Goal: Task Accomplishment & Management: Use online tool/utility

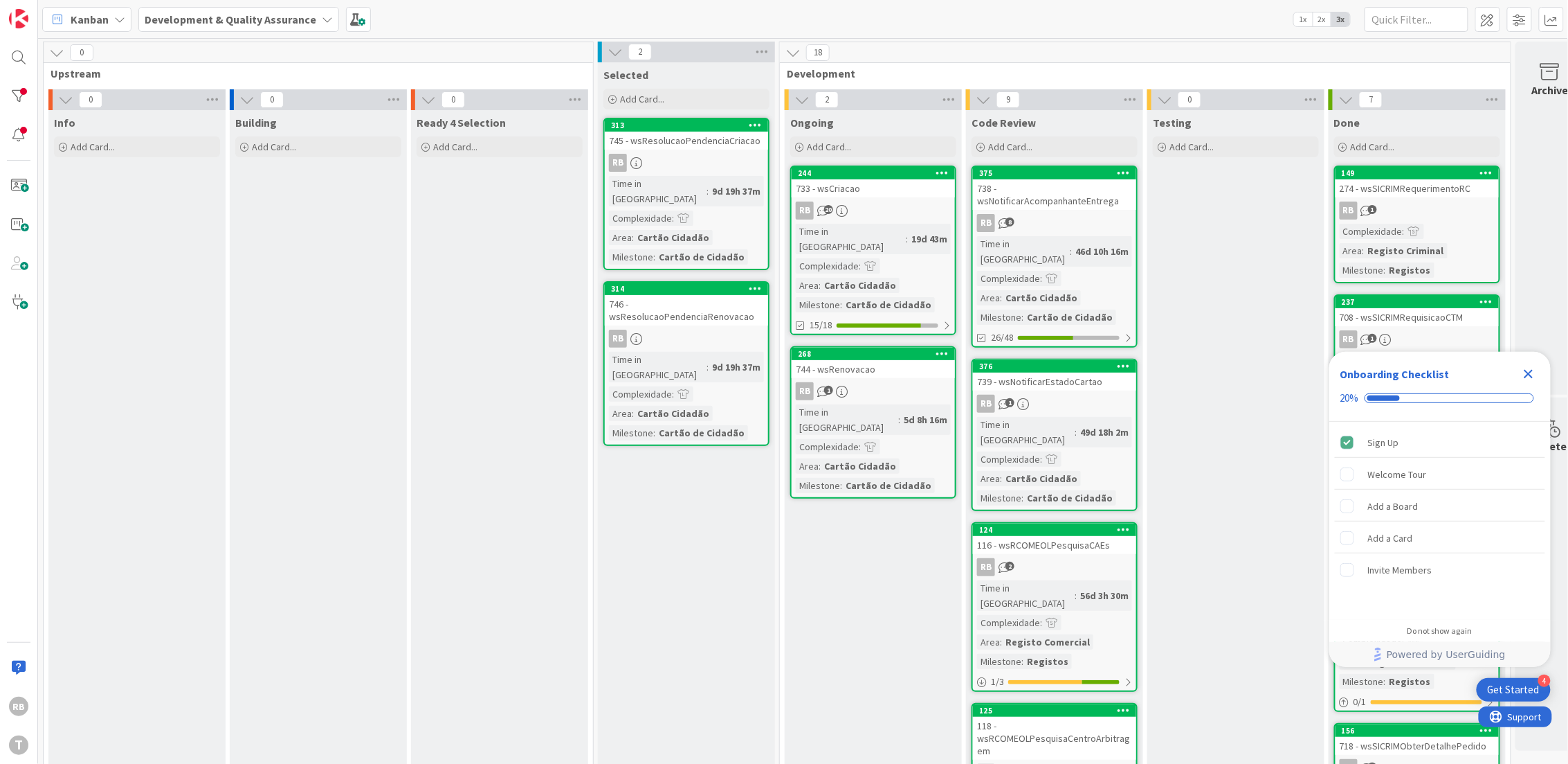
click at [860, 194] on div "733 - wsCriacao" at bounding box center [874, 188] width 164 height 18
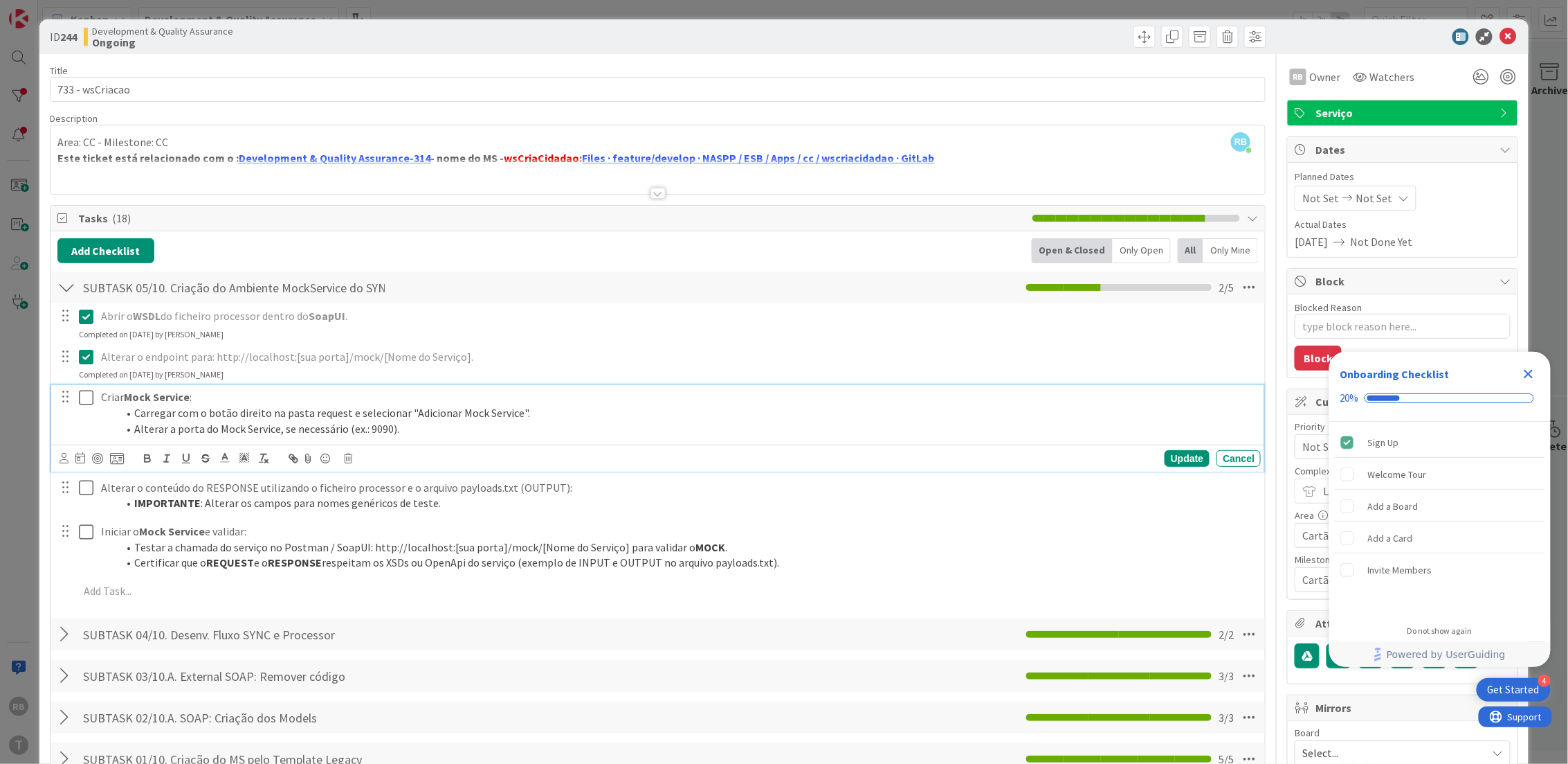
click at [319, 425] on li "Alterar a porta do Mock Service, se necessário (ex.: 9090)." at bounding box center [686, 429] width 1138 height 16
click at [344, 455] on icon at bounding box center [347, 458] width 8 height 10
click at [372, 515] on div "Delete" at bounding box center [383, 517] width 51 height 25
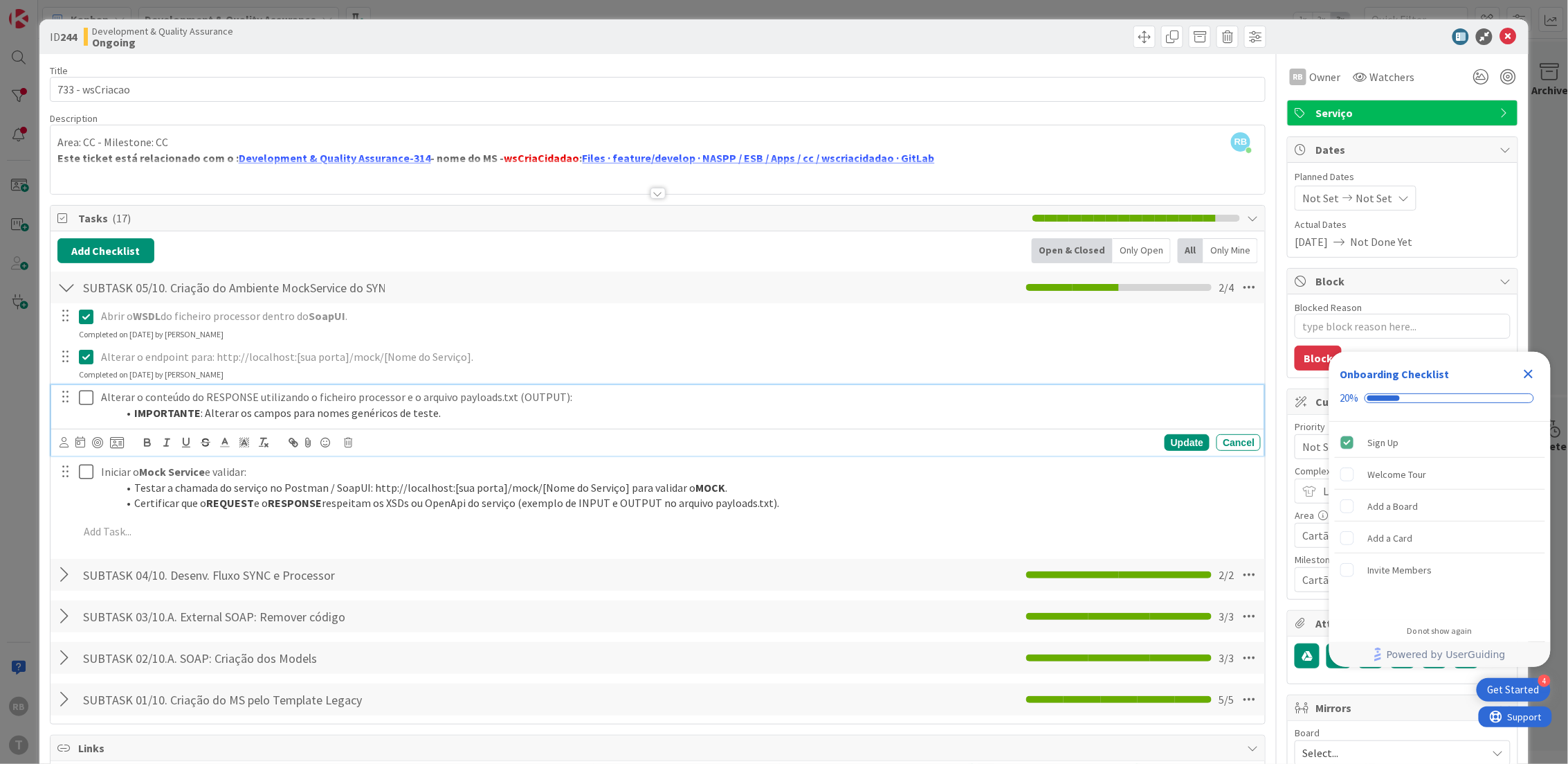
click at [447, 409] on li "IMPORTANTE : Alterar os [PERSON_NAME] para nomes genéricos de teste." at bounding box center [686, 413] width 1138 height 16
click at [346, 443] on icon at bounding box center [347, 442] width 8 height 10
click at [371, 499] on div "Delete" at bounding box center [383, 501] width 51 height 25
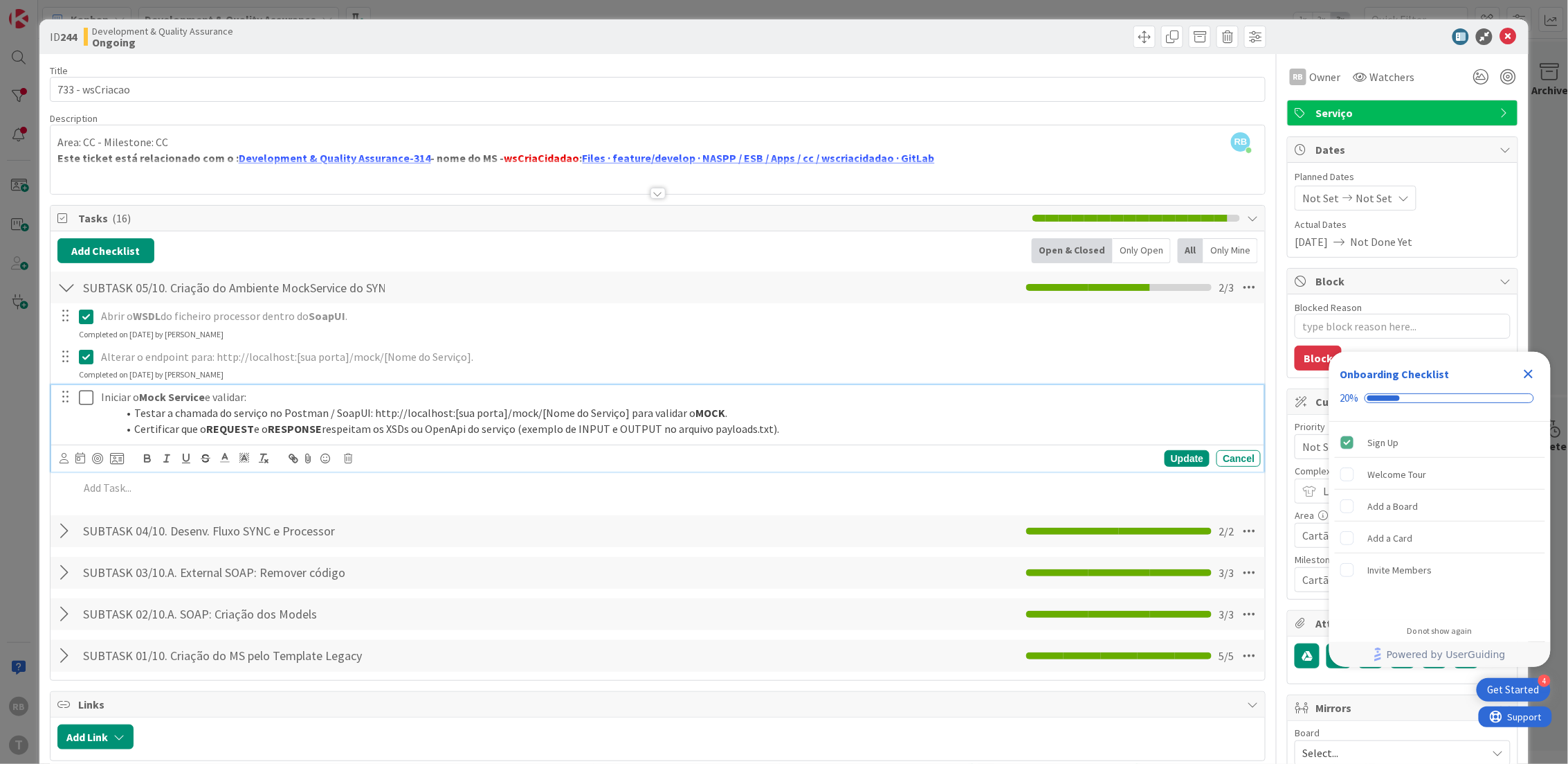
click at [417, 429] on li "Certificar que o REQUEST e o RESPONSE respeitam os XSDs ou OpenApi do serviço (…" at bounding box center [686, 429] width 1138 height 16
click at [346, 457] on icon at bounding box center [347, 458] width 8 height 10
click at [376, 512] on div "Delete" at bounding box center [383, 517] width 51 height 25
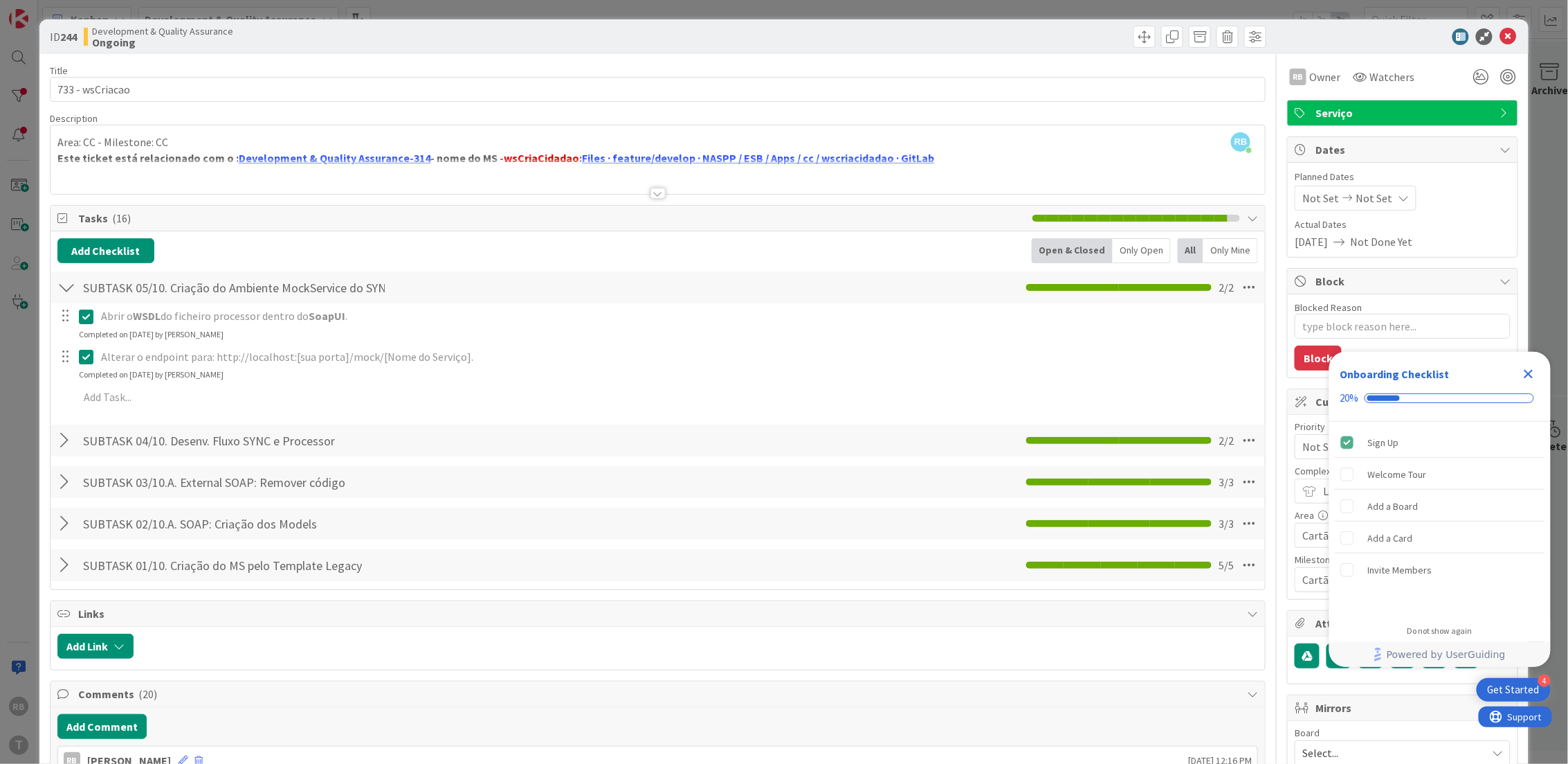
type textarea "x"
click at [67, 293] on div at bounding box center [67, 287] width 18 height 25
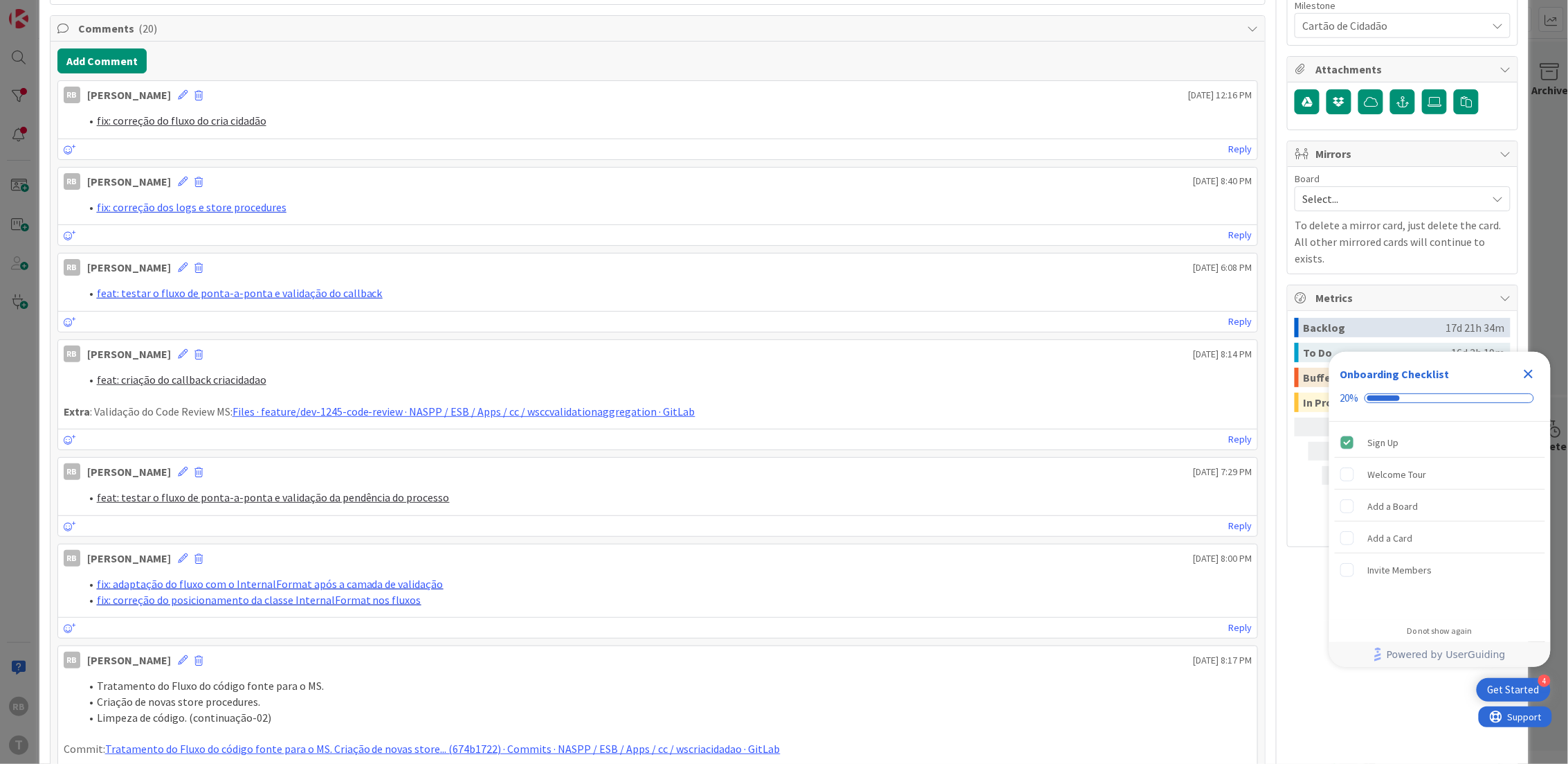
scroll to position [277, 0]
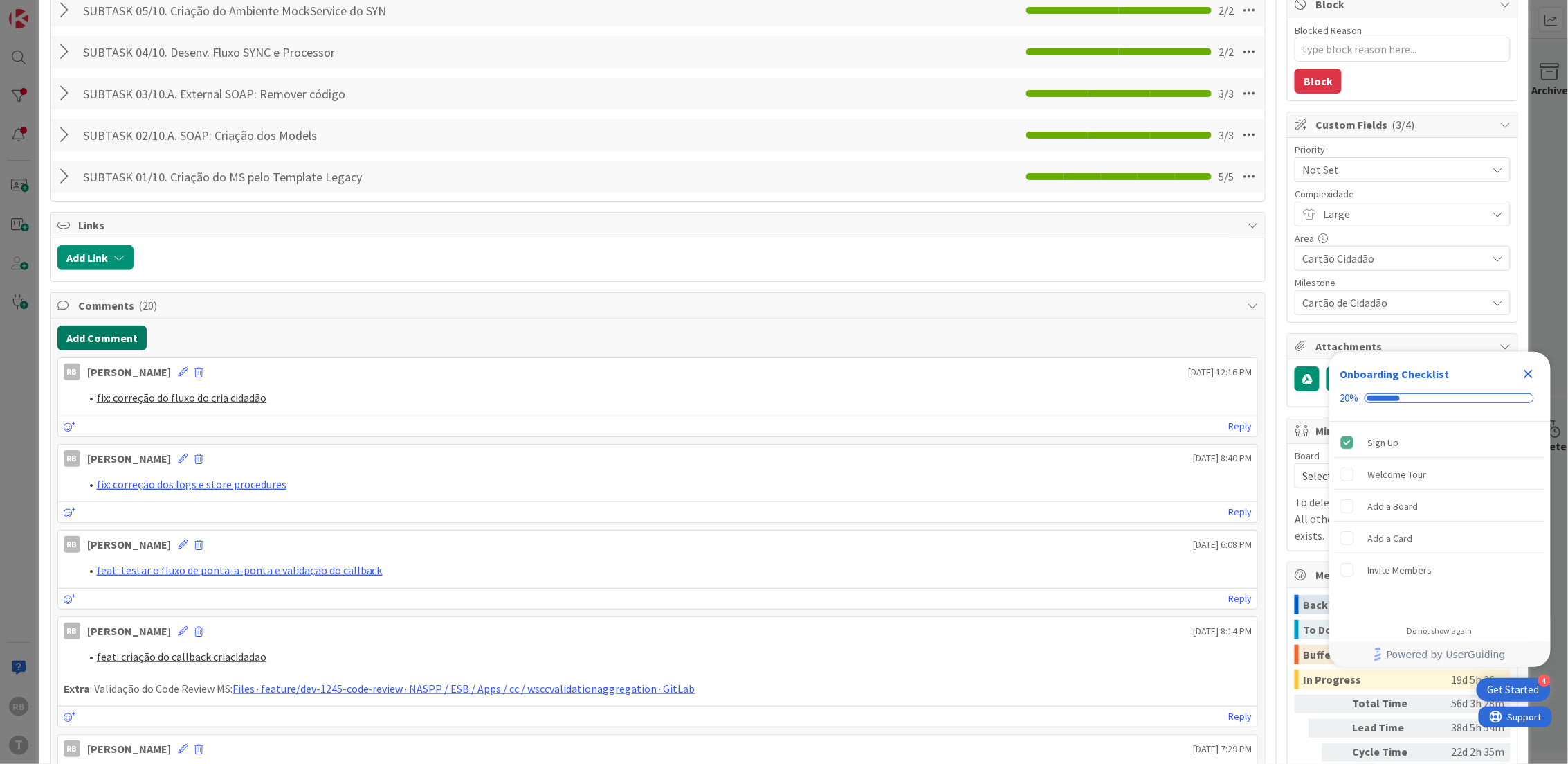
click at [110, 344] on button "Add Comment" at bounding box center [102, 338] width 89 height 25
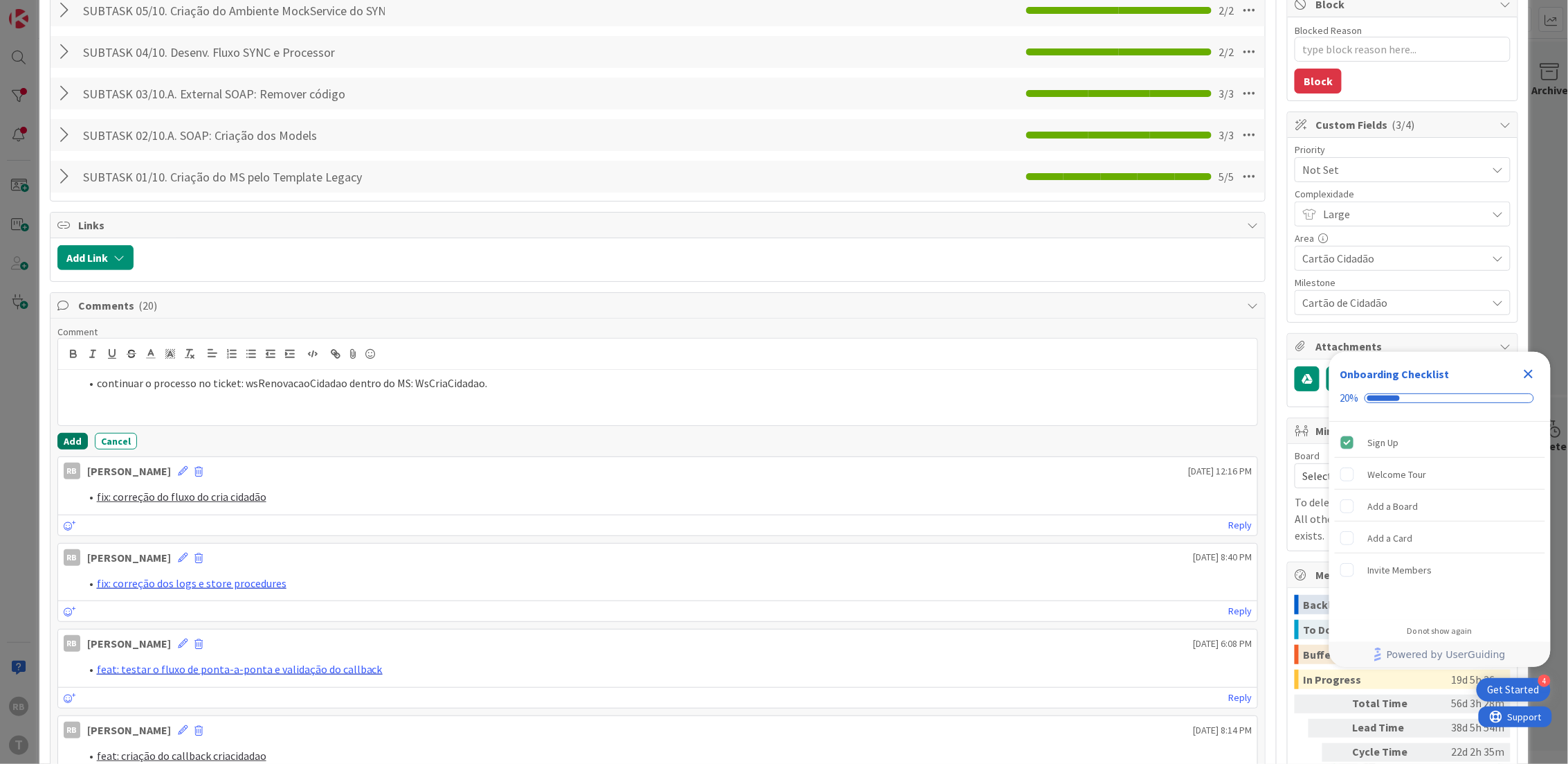
click at [70, 438] on button "Add" at bounding box center [73, 441] width 31 height 16
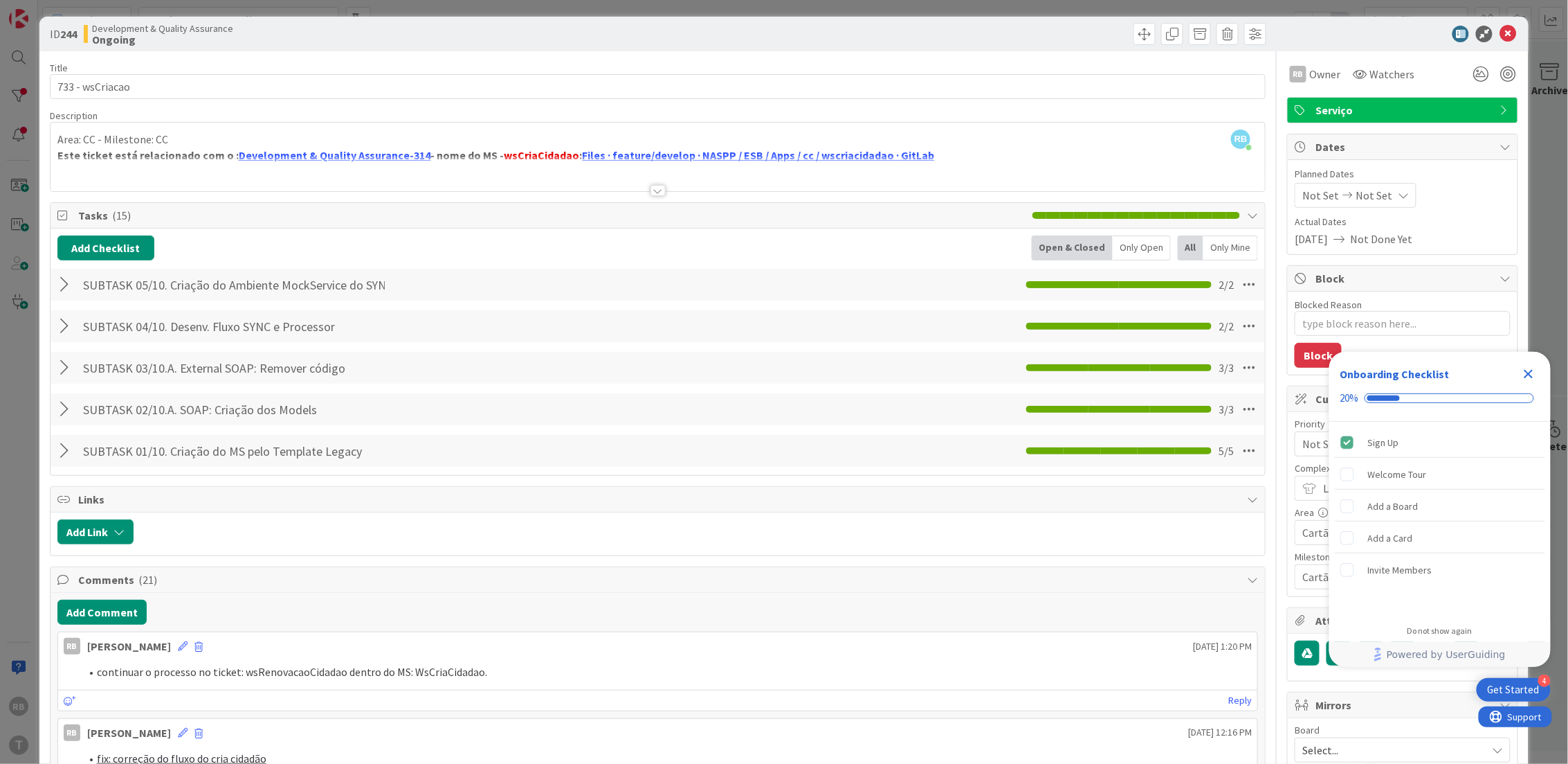
scroll to position [0, 0]
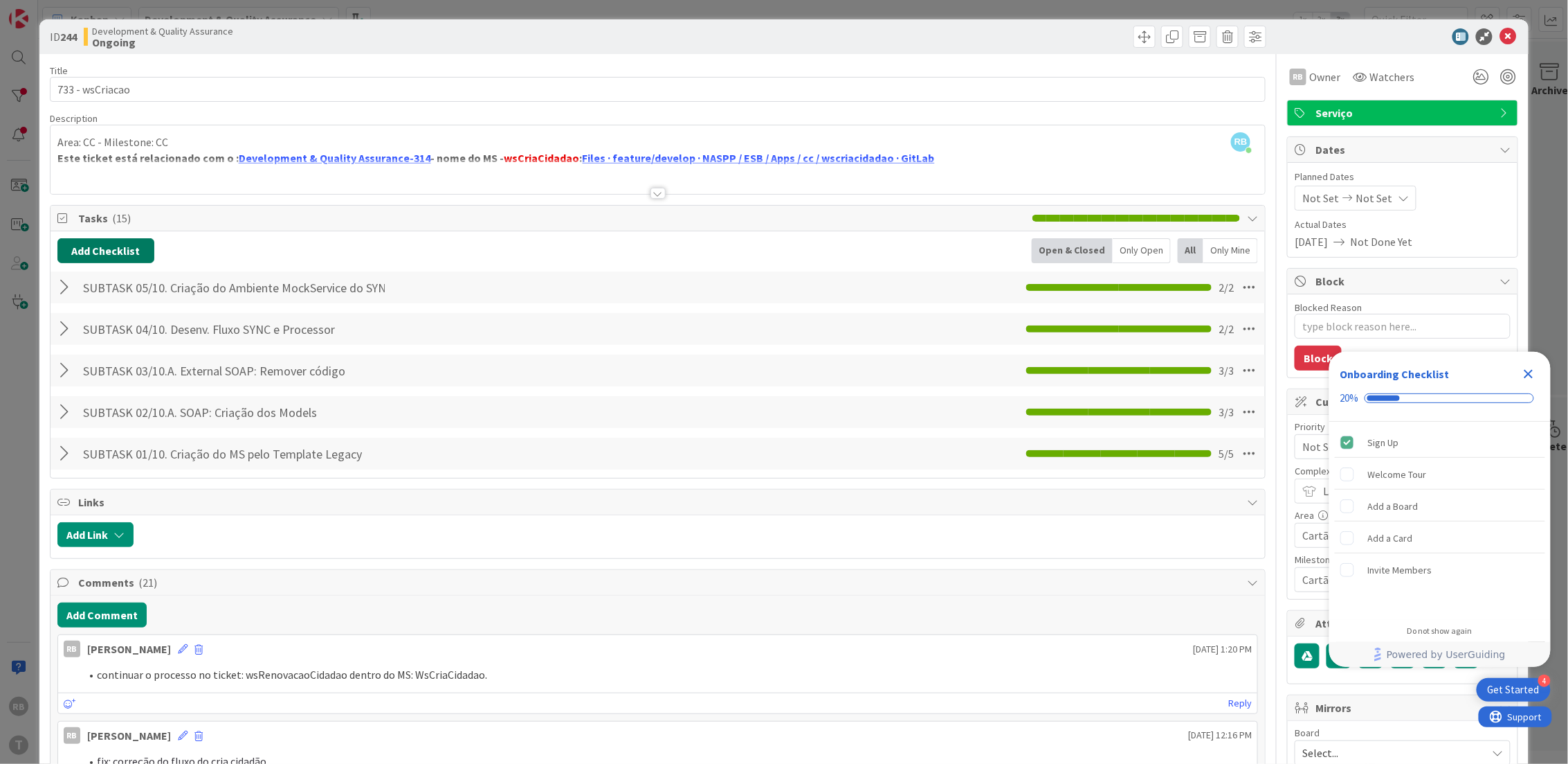
click at [116, 245] on button "Add Checklist" at bounding box center [106, 251] width 97 height 25
click at [110, 373] on link "Load template" at bounding box center [100, 375] width 70 height 13
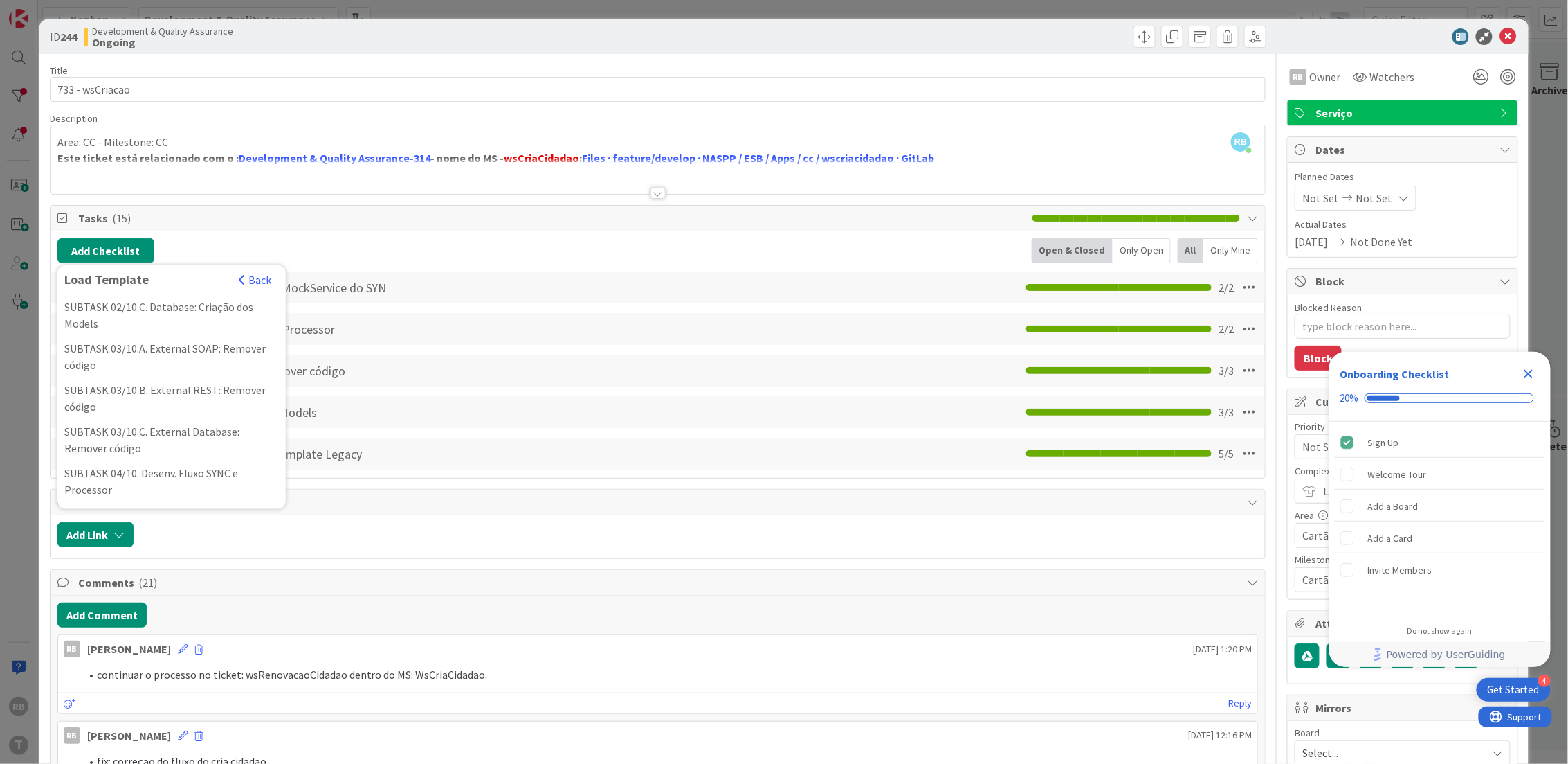
scroll to position [277, 0]
click at [184, 382] on div "SUBTASK 06/10. Teste SYNC no Postman" at bounding box center [172, 371] width 228 height 25
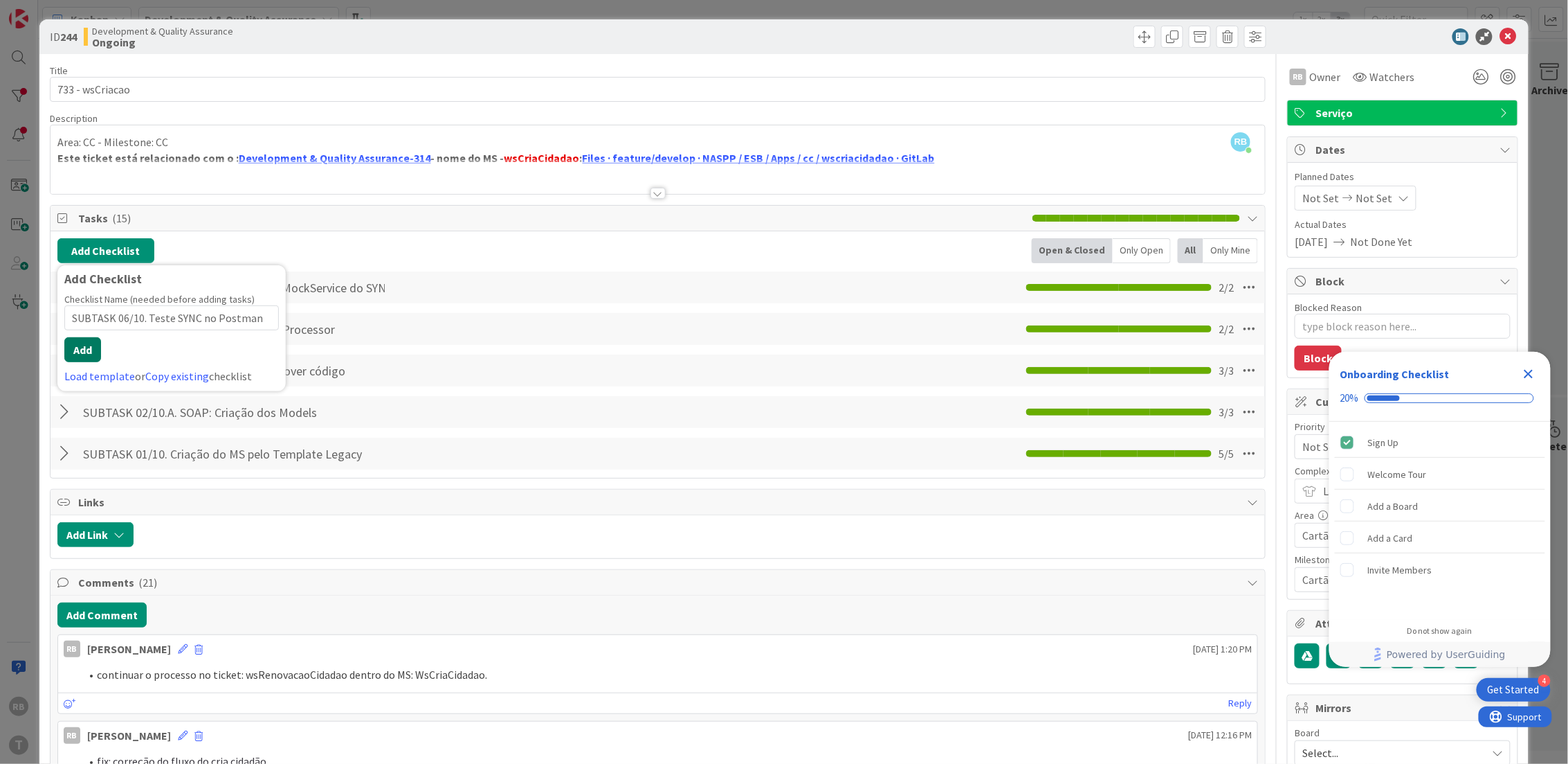
click at [85, 346] on button "Add" at bounding box center [83, 350] width 37 height 25
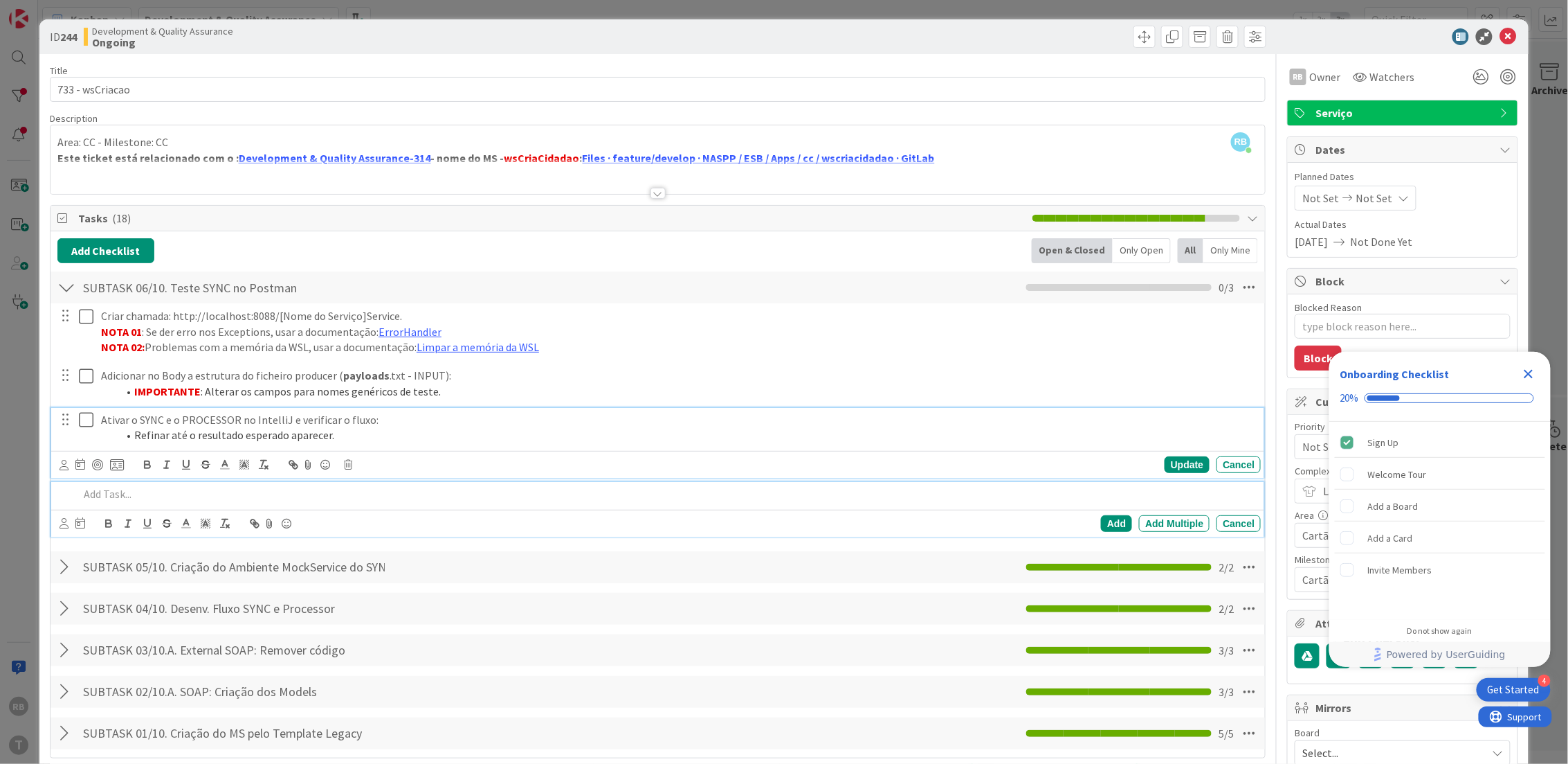
click at [80, 421] on icon at bounding box center [89, 419] width 21 height 16
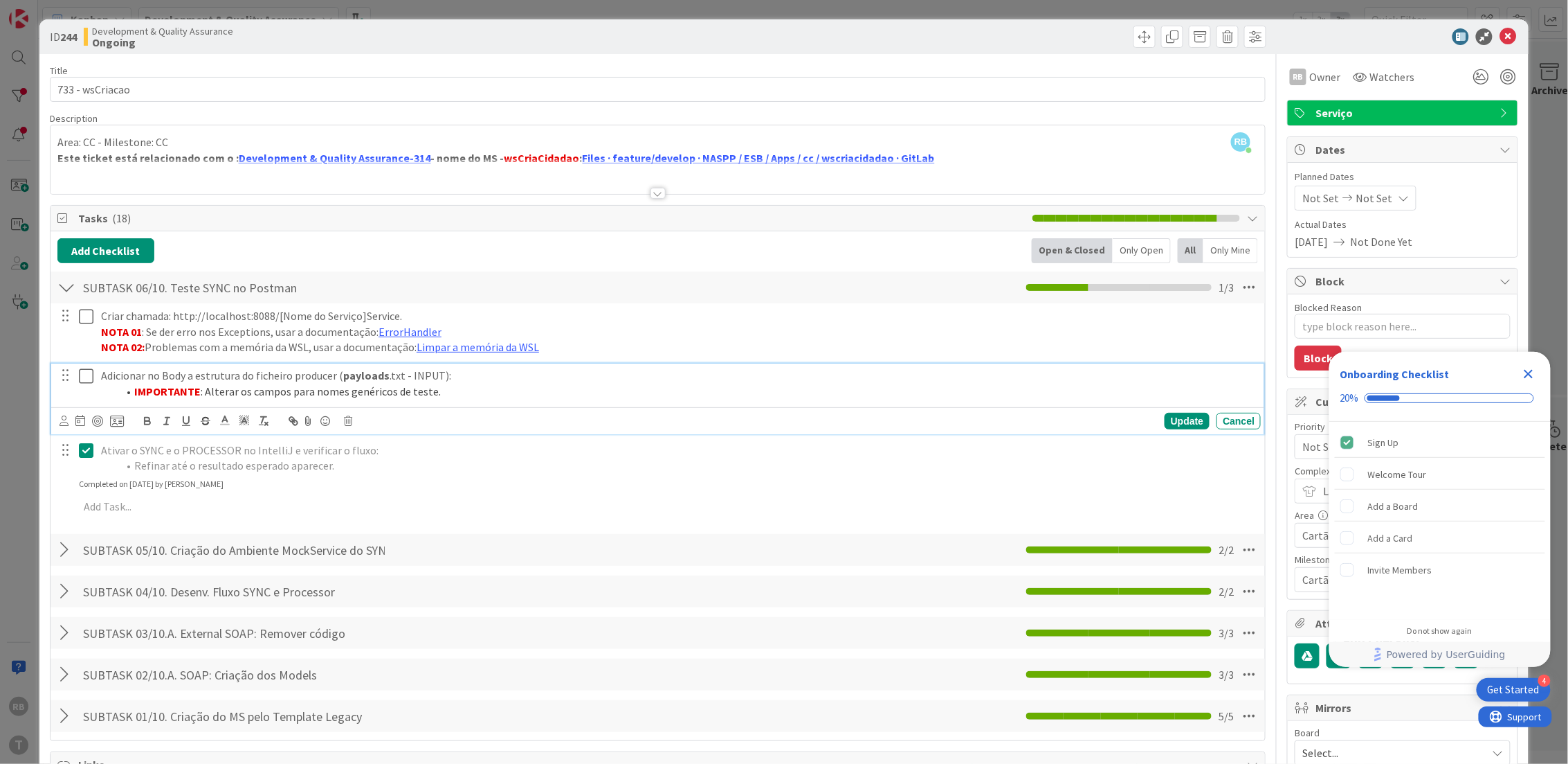
click at [81, 373] on icon at bounding box center [89, 376] width 21 height 16
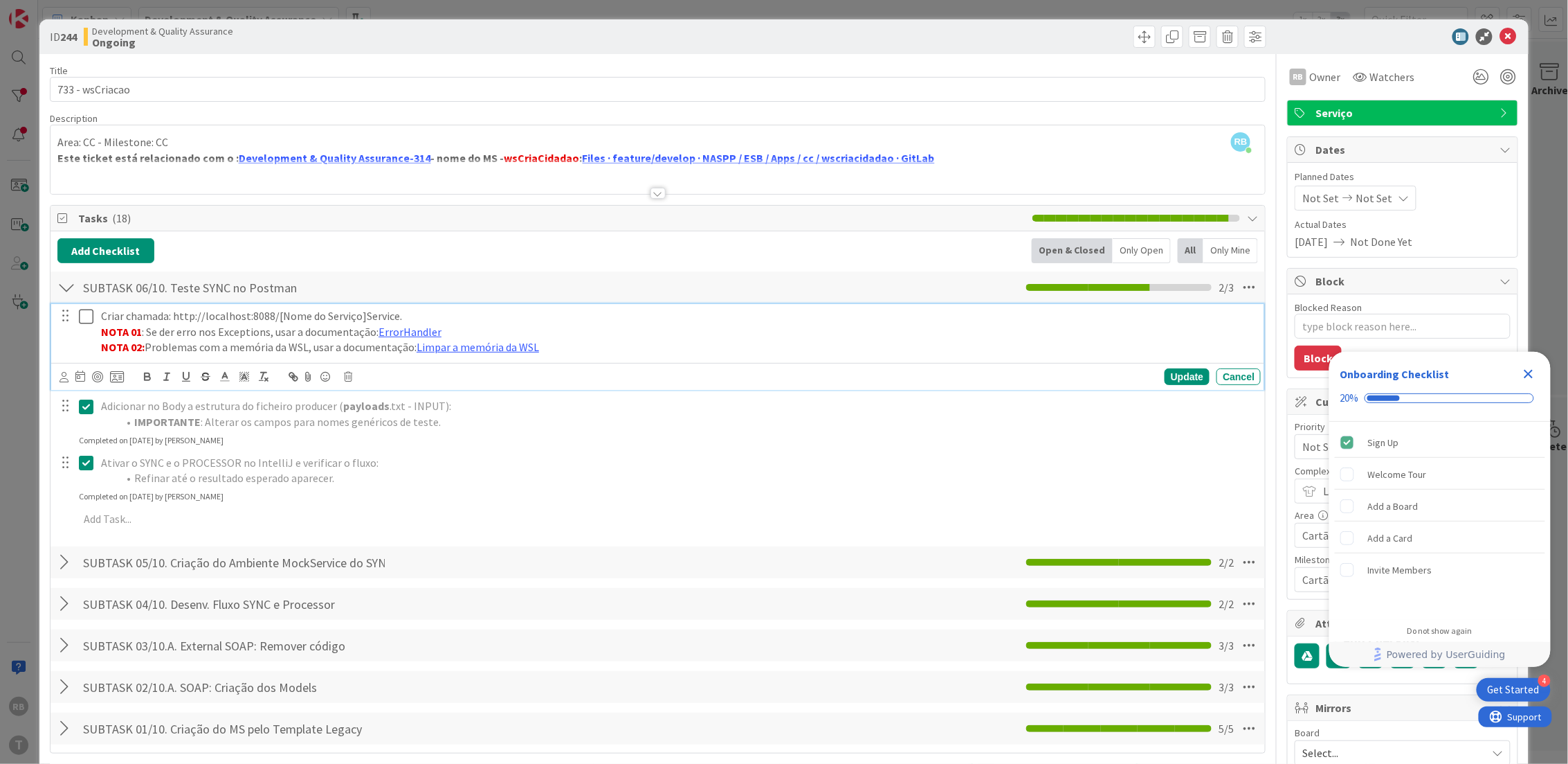
click at [87, 316] on icon at bounding box center [89, 316] width 21 height 16
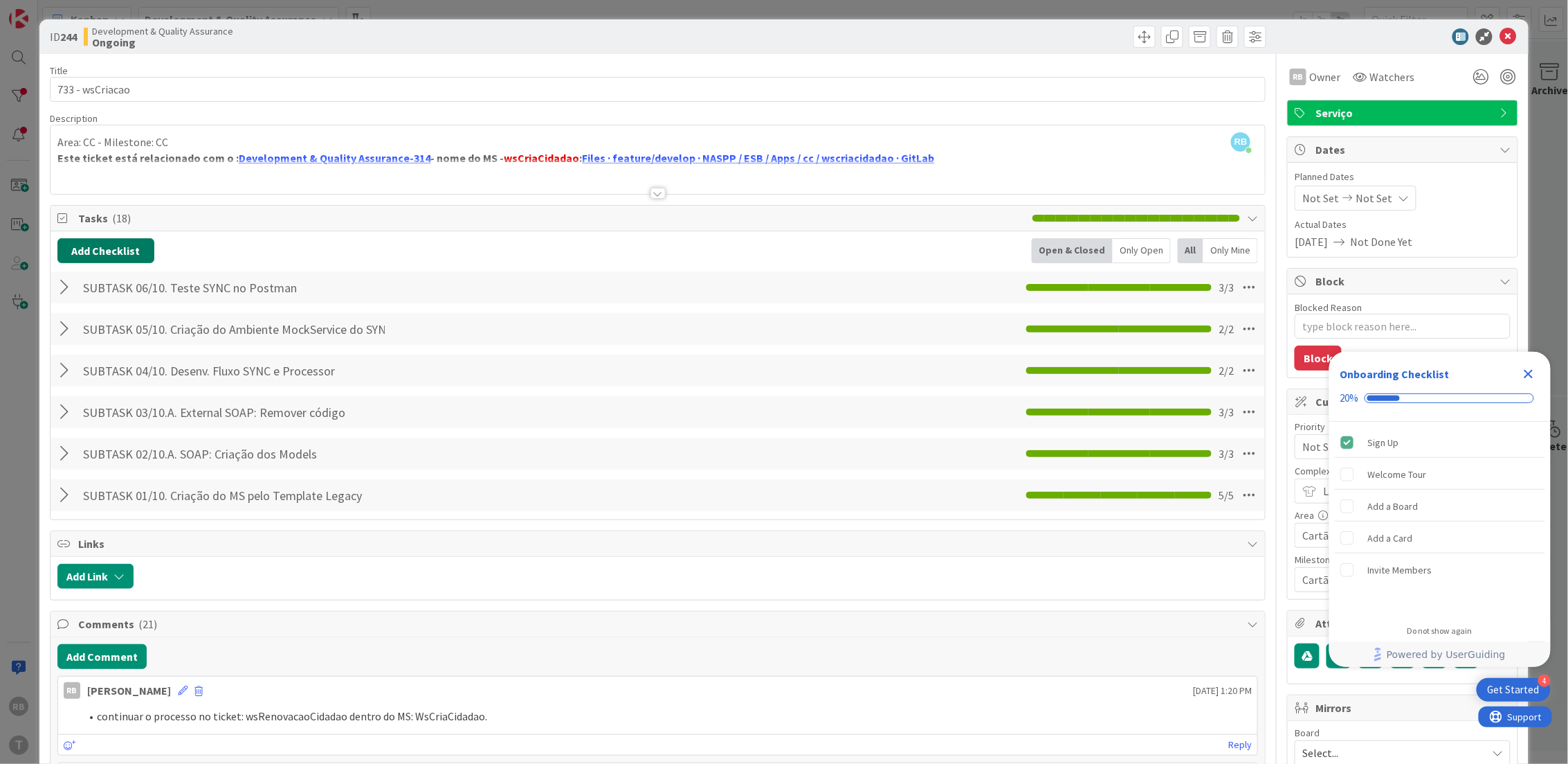
click at [123, 256] on button "Add Checklist" at bounding box center [106, 251] width 97 height 25
click at [119, 373] on link "Load template" at bounding box center [100, 375] width 70 height 13
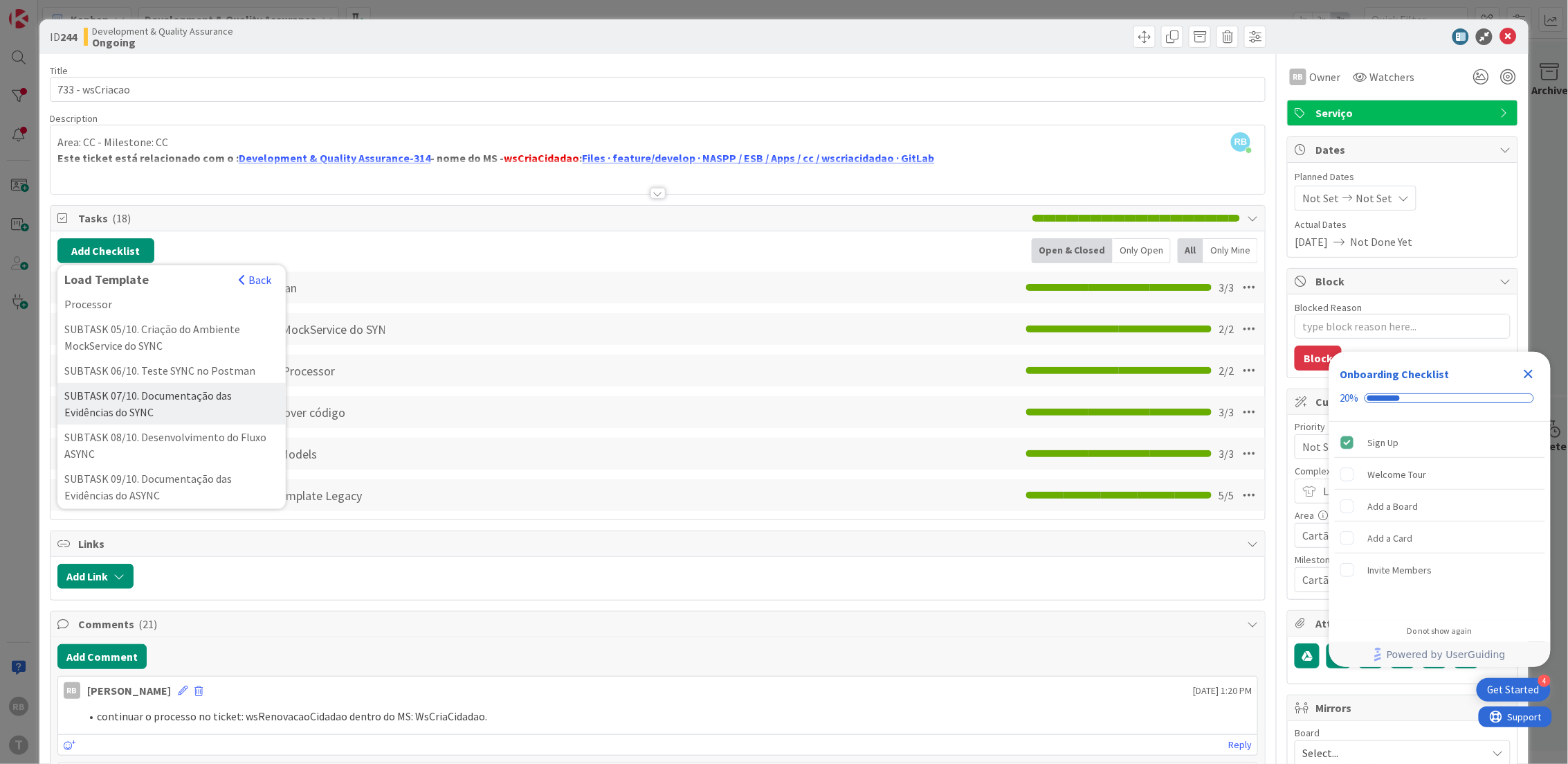
click at [172, 425] on div "SUBTASK 07/10. Documentação das Evidências do SYNC" at bounding box center [172, 403] width 228 height 41
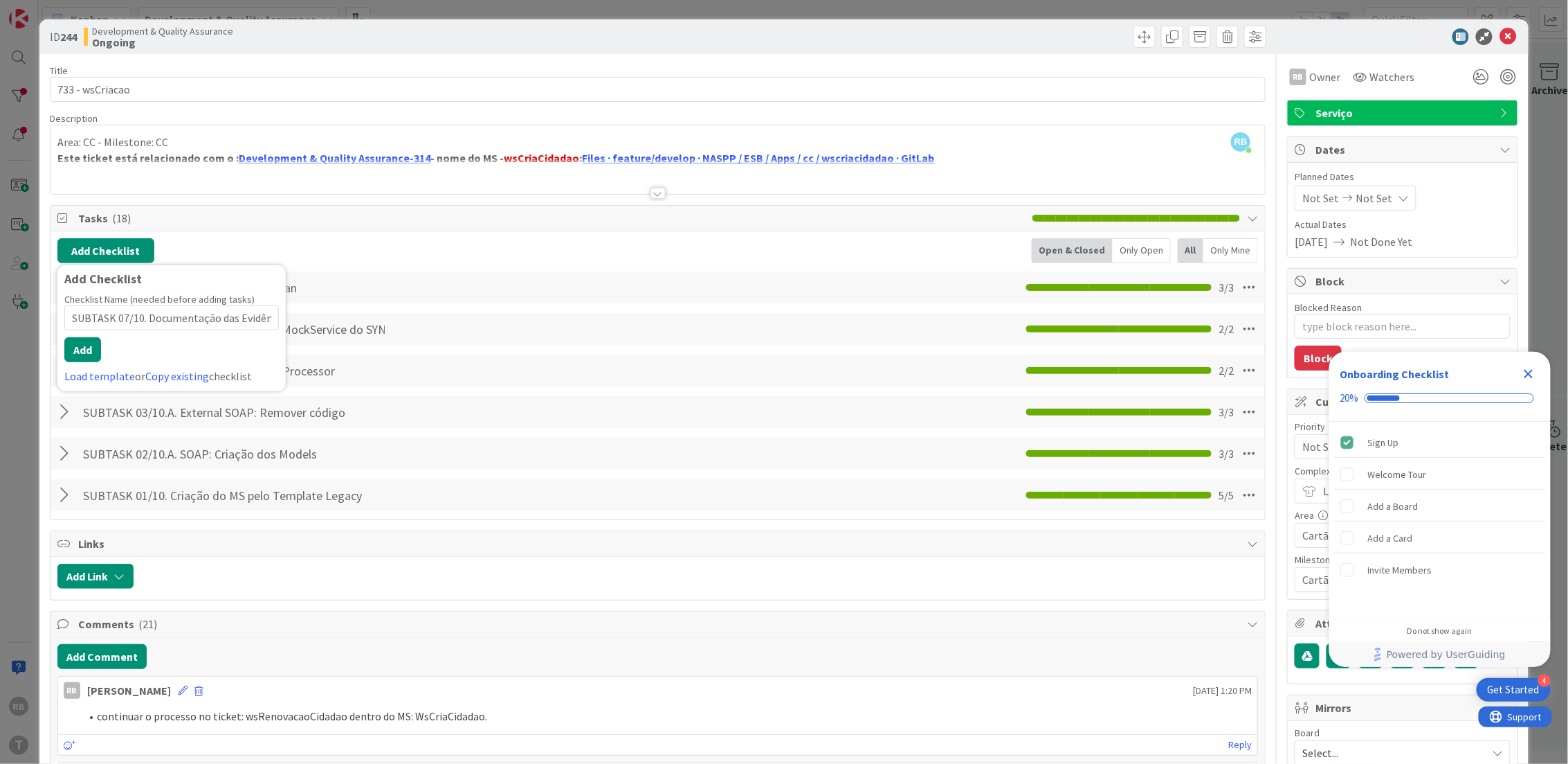
scroll to position [0, 58]
click at [86, 340] on button "Add" at bounding box center [83, 350] width 37 height 25
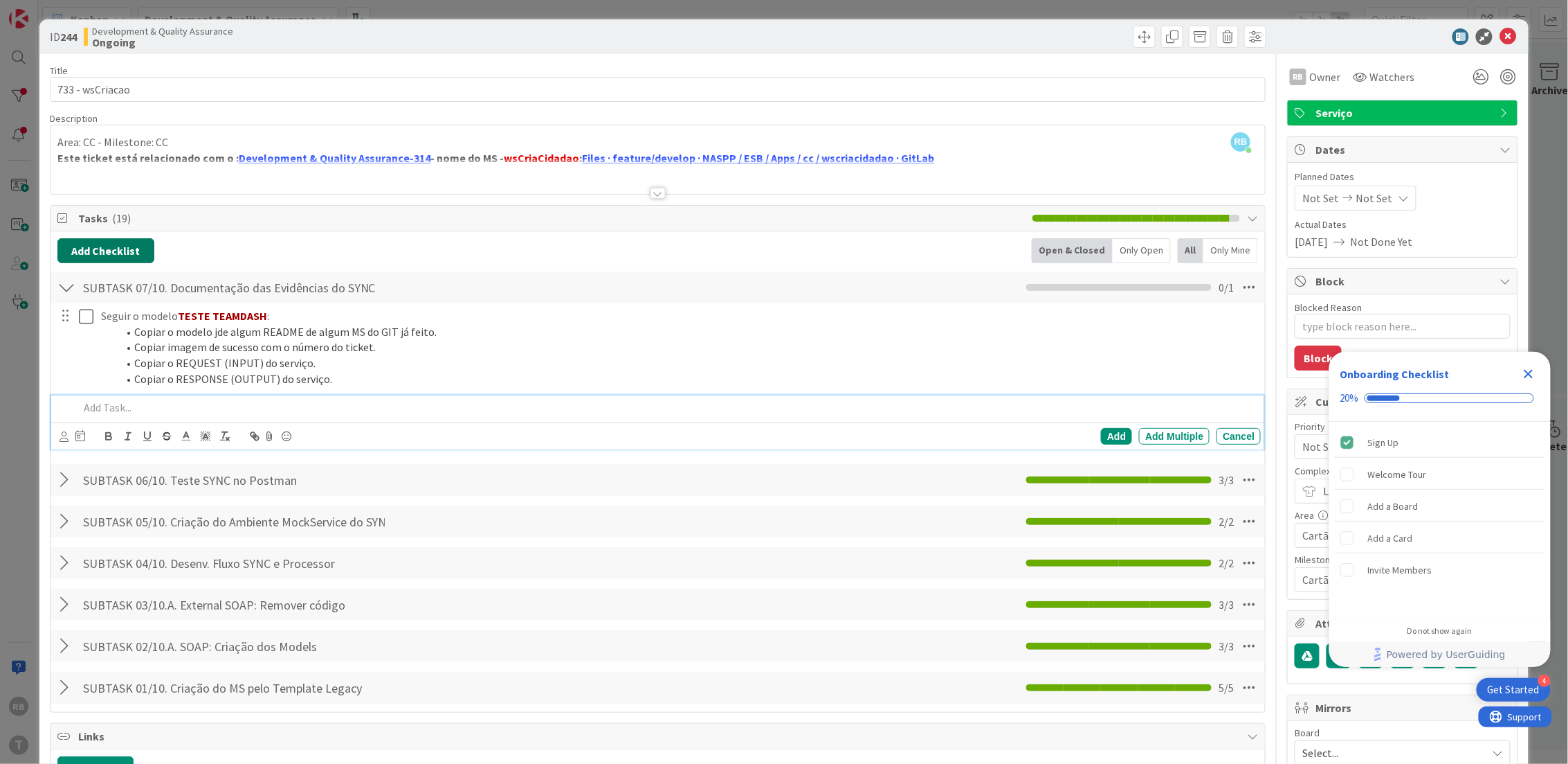
click at [96, 251] on button "Add Checklist" at bounding box center [106, 251] width 97 height 25
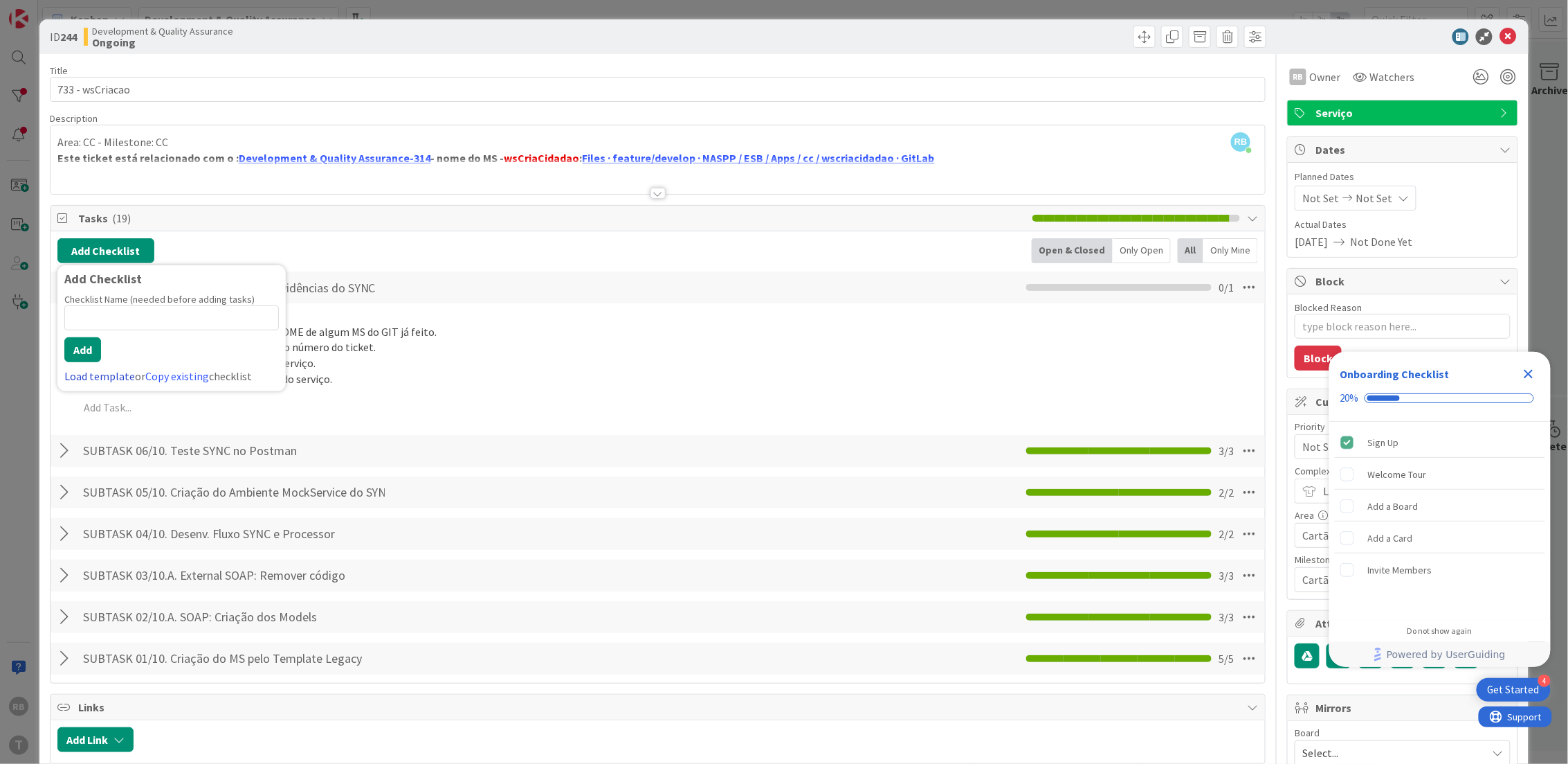
click at [94, 374] on link "Load template" at bounding box center [100, 375] width 70 height 13
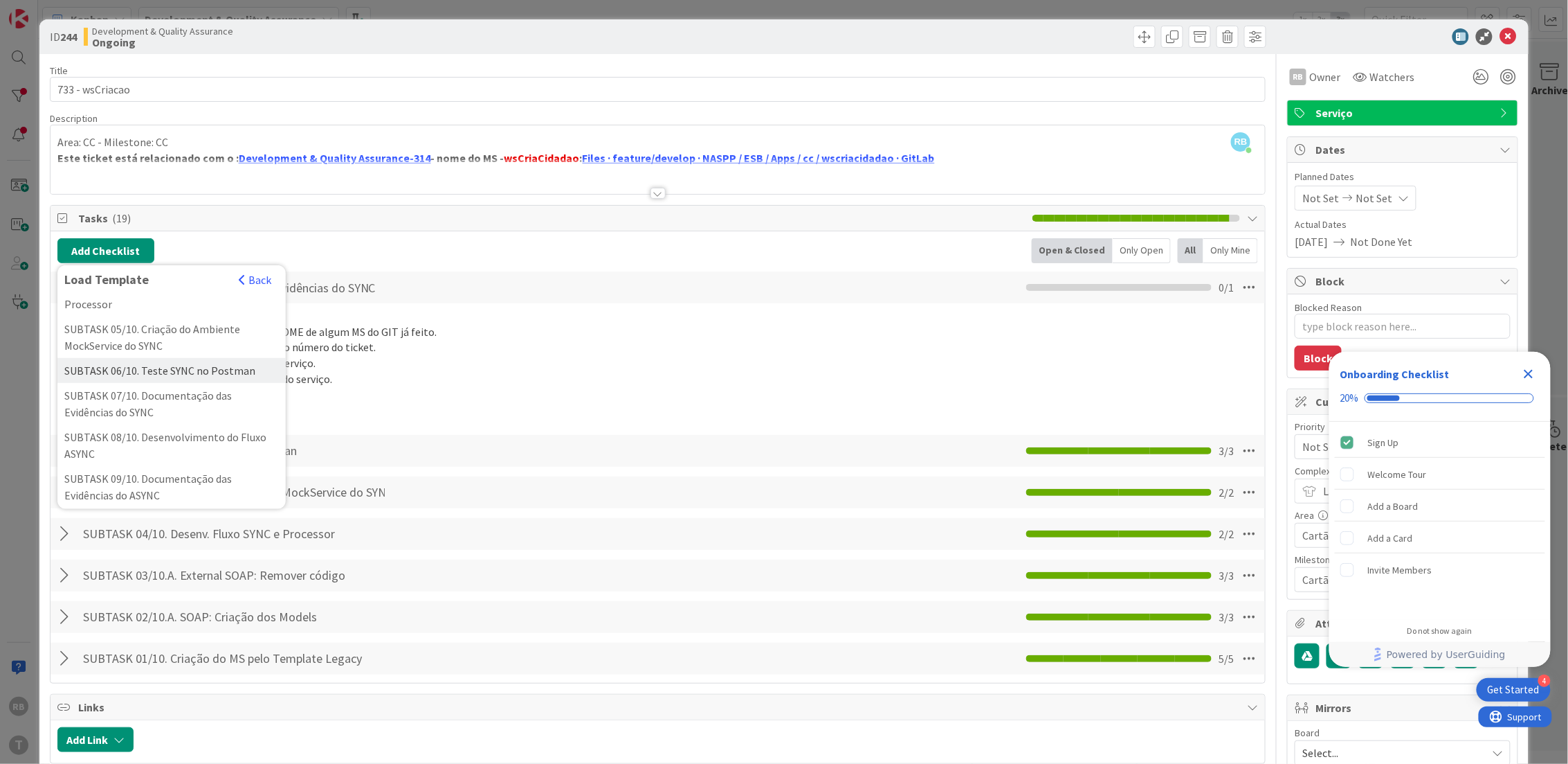
scroll to position [369, 0]
click at [152, 373] on div "SUBTASK 08/10. Desenvolvimento do Fluxo ASYNC" at bounding box center [172, 353] width 228 height 41
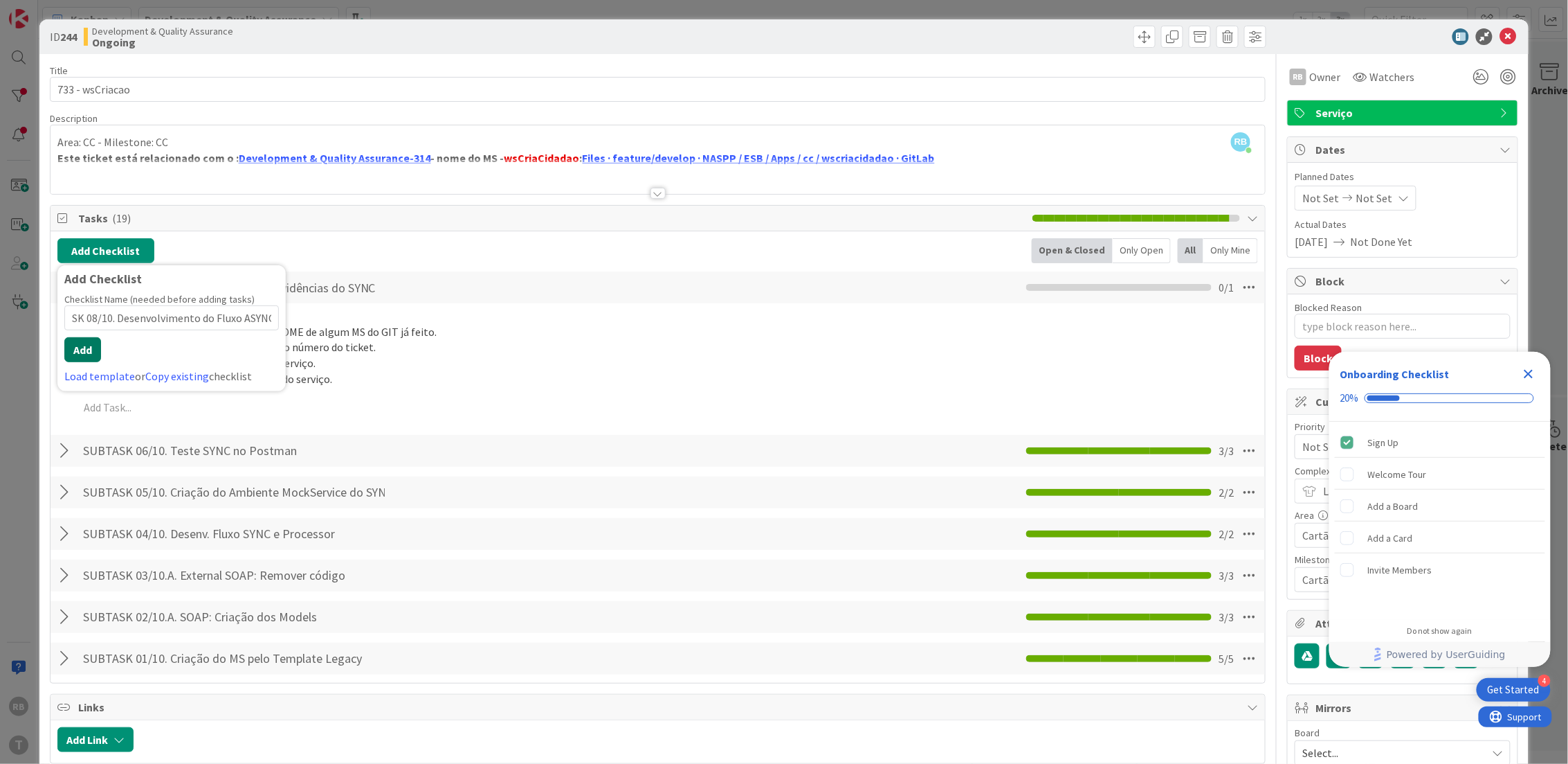
scroll to position [0, 0]
click at [85, 344] on button "Add" at bounding box center [83, 350] width 37 height 25
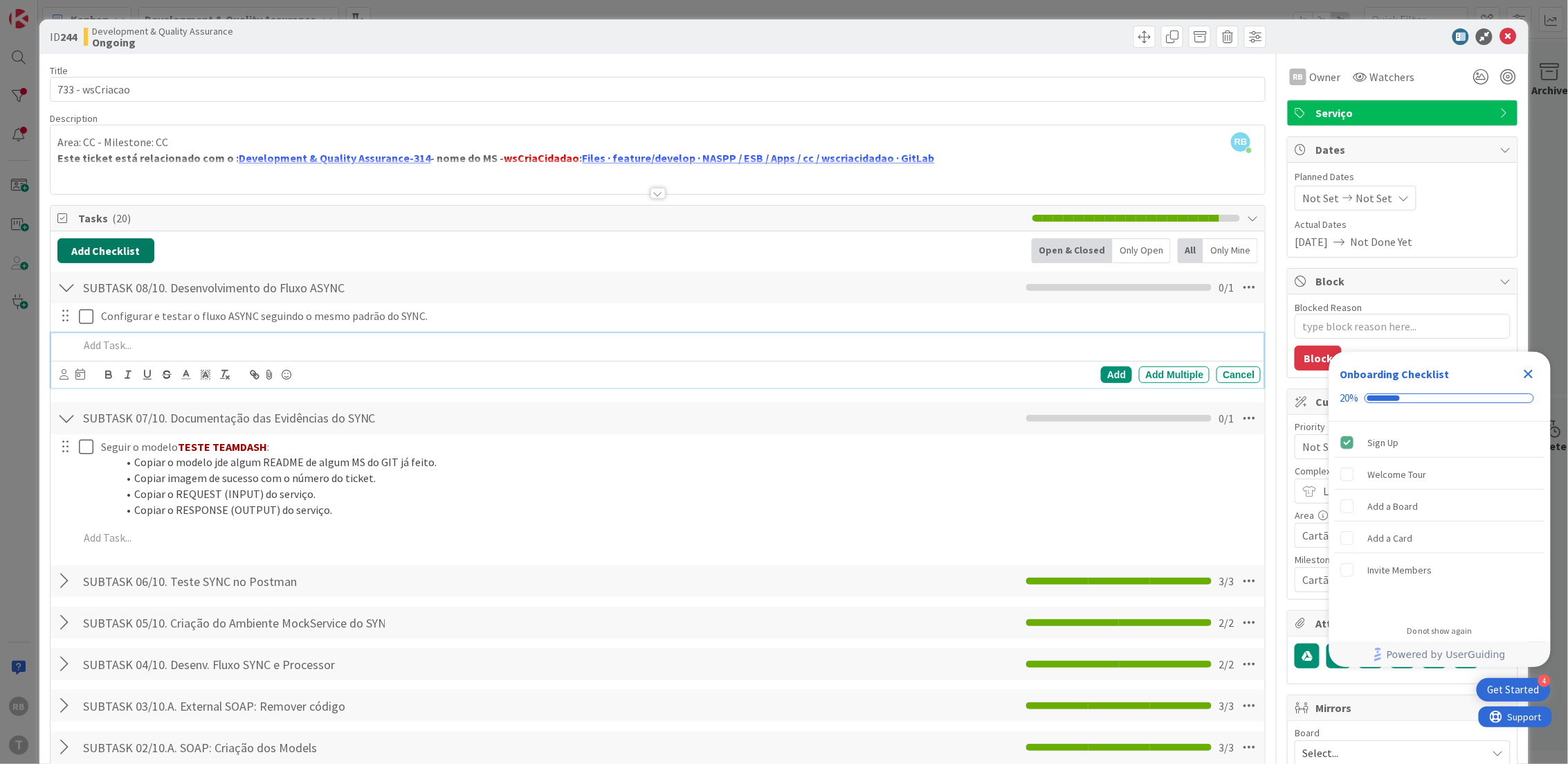
click at [111, 246] on button "Add Checklist" at bounding box center [106, 251] width 97 height 25
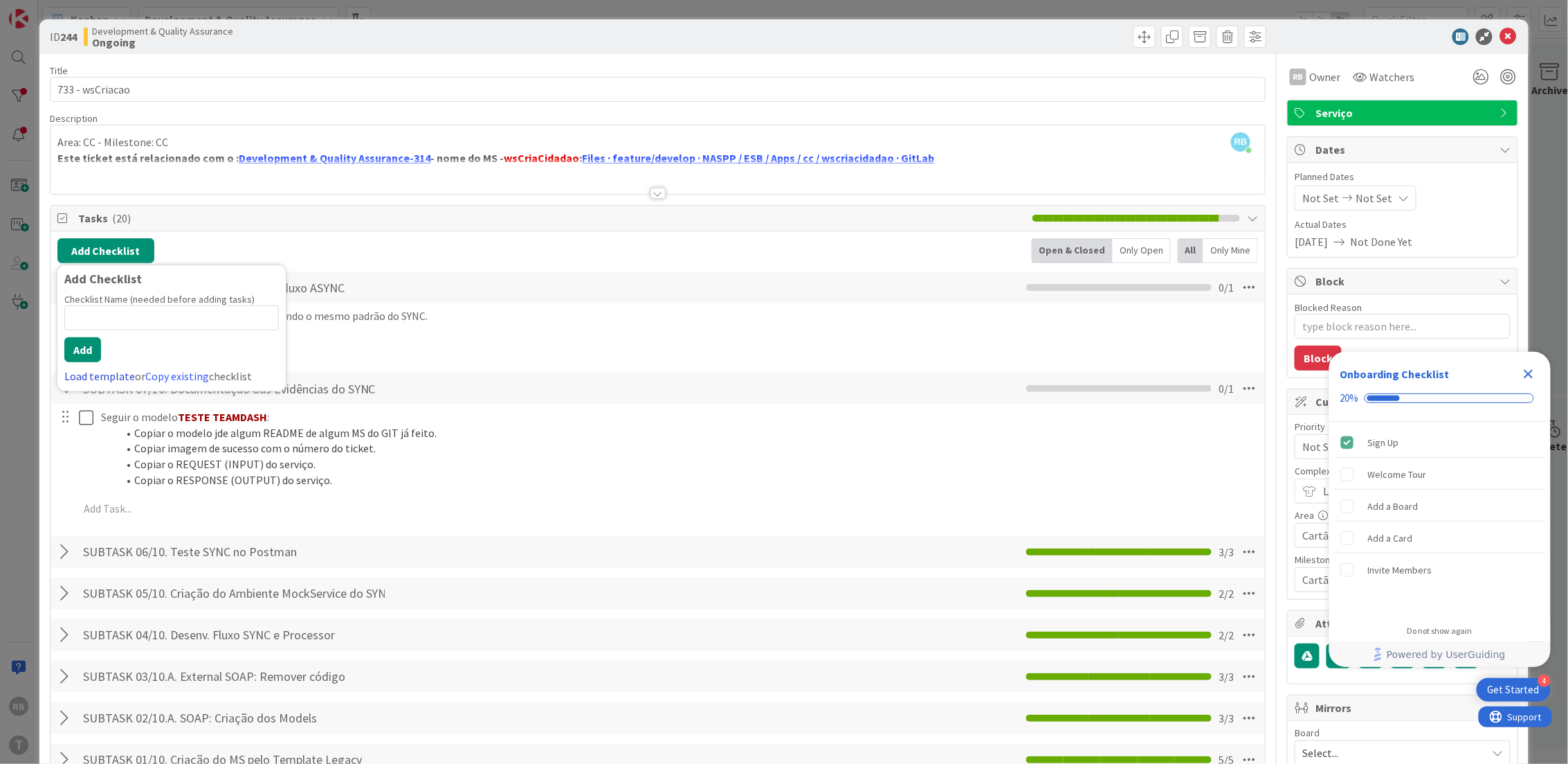
click at [110, 377] on link "Load template" at bounding box center [100, 375] width 70 height 13
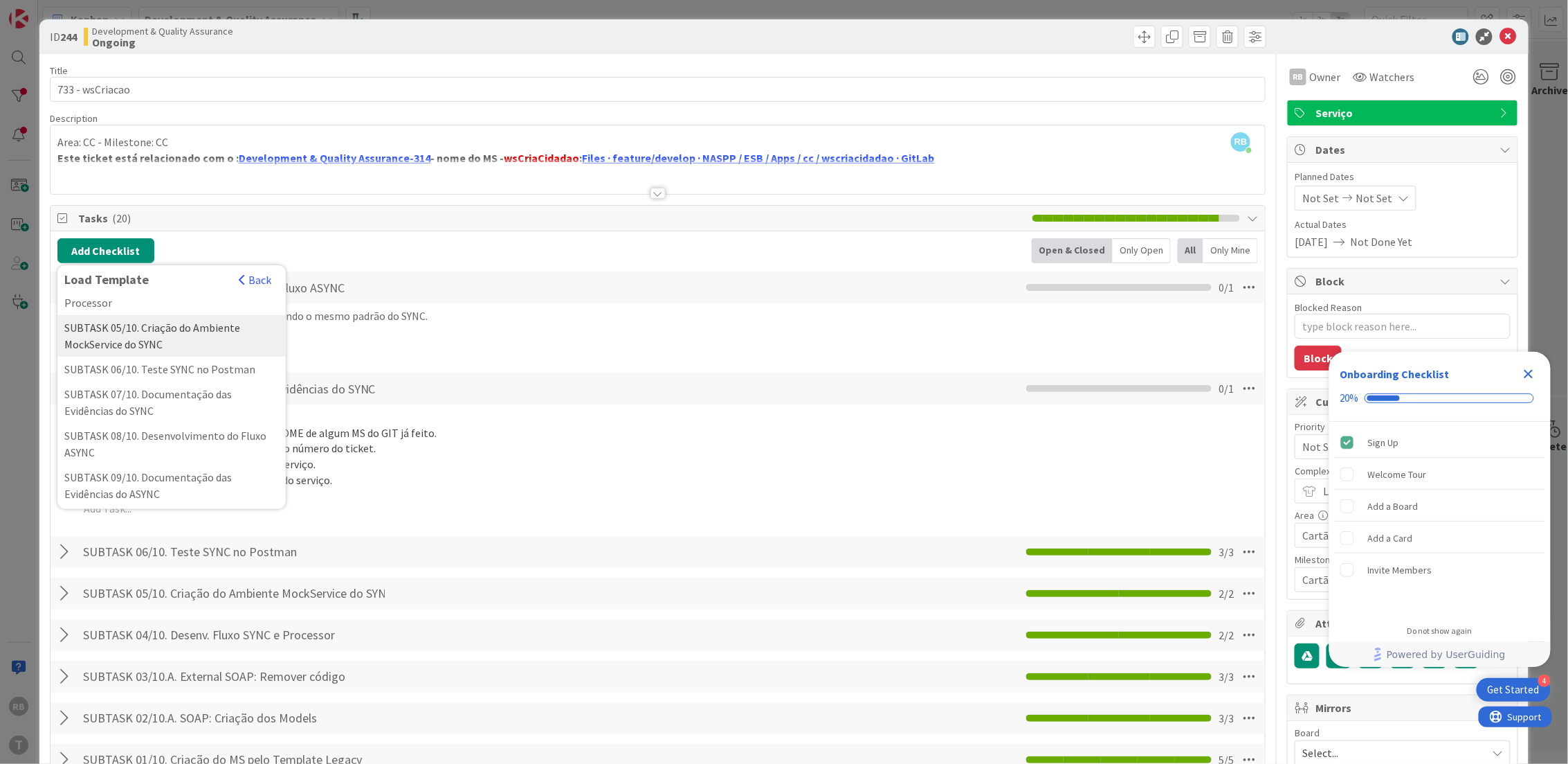
scroll to position [369, 0]
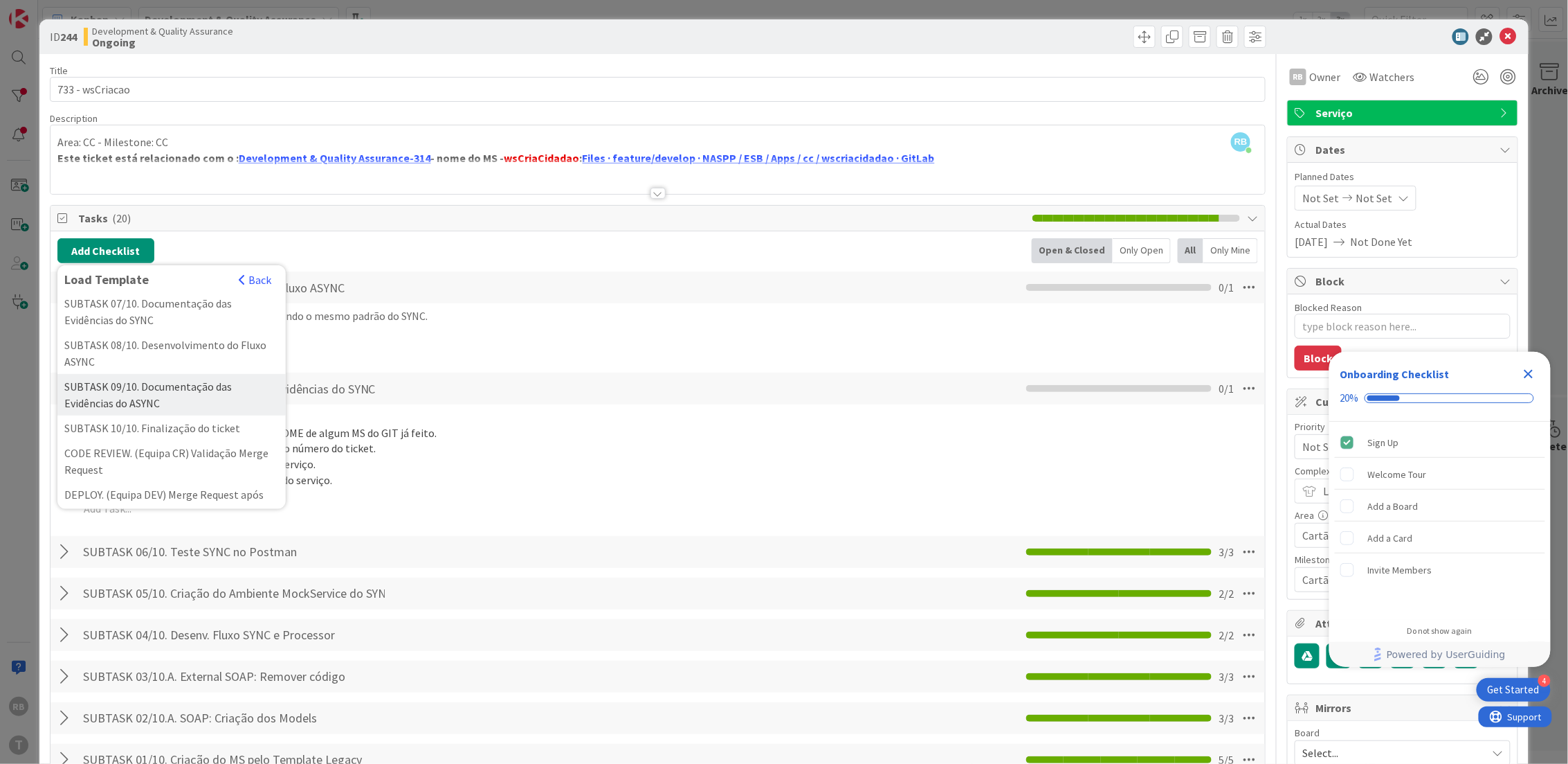
click at [161, 416] on div "SUBTASK 09/10. Documentação das Evidências do ASYNC" at bounding box center [172, 394] width 228 height 41
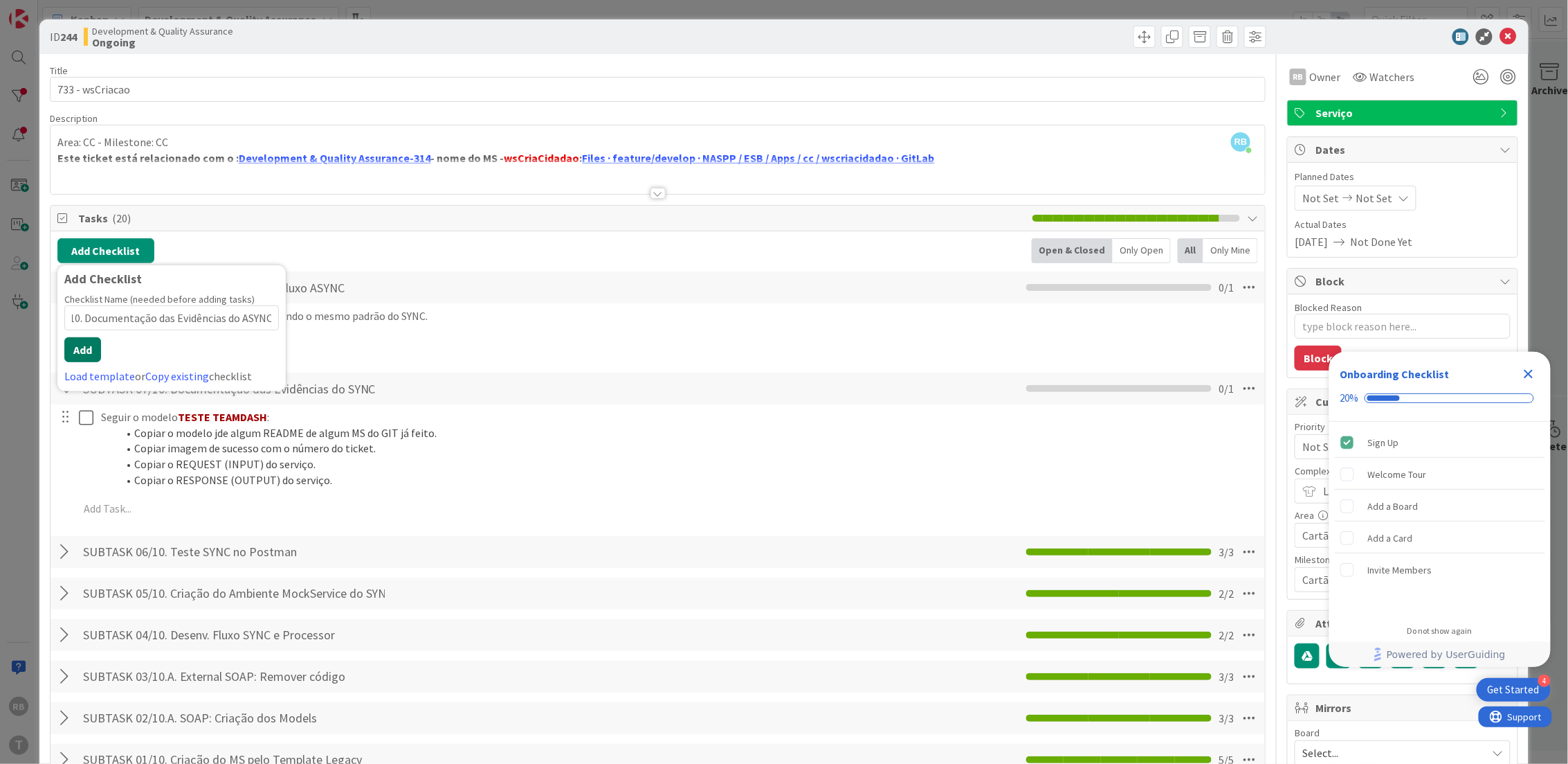
scroll to position [0, 0]
click at [85, 350] on button "Add" at bounding box center [83, 350] width 37 height 25
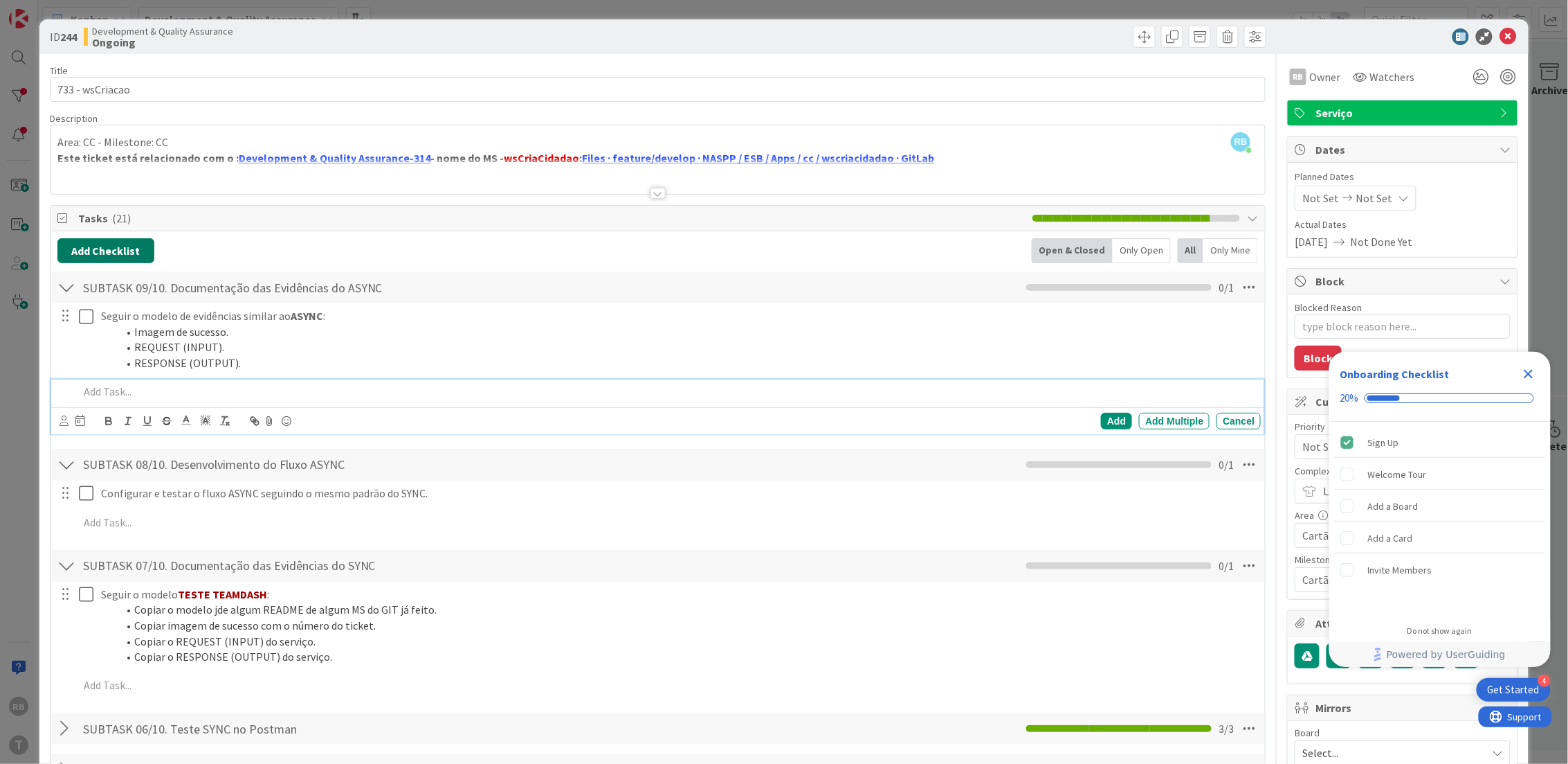
click at [104, 249] on button "Add Checklist" at bounding box center [106, 251] width 97 height 25
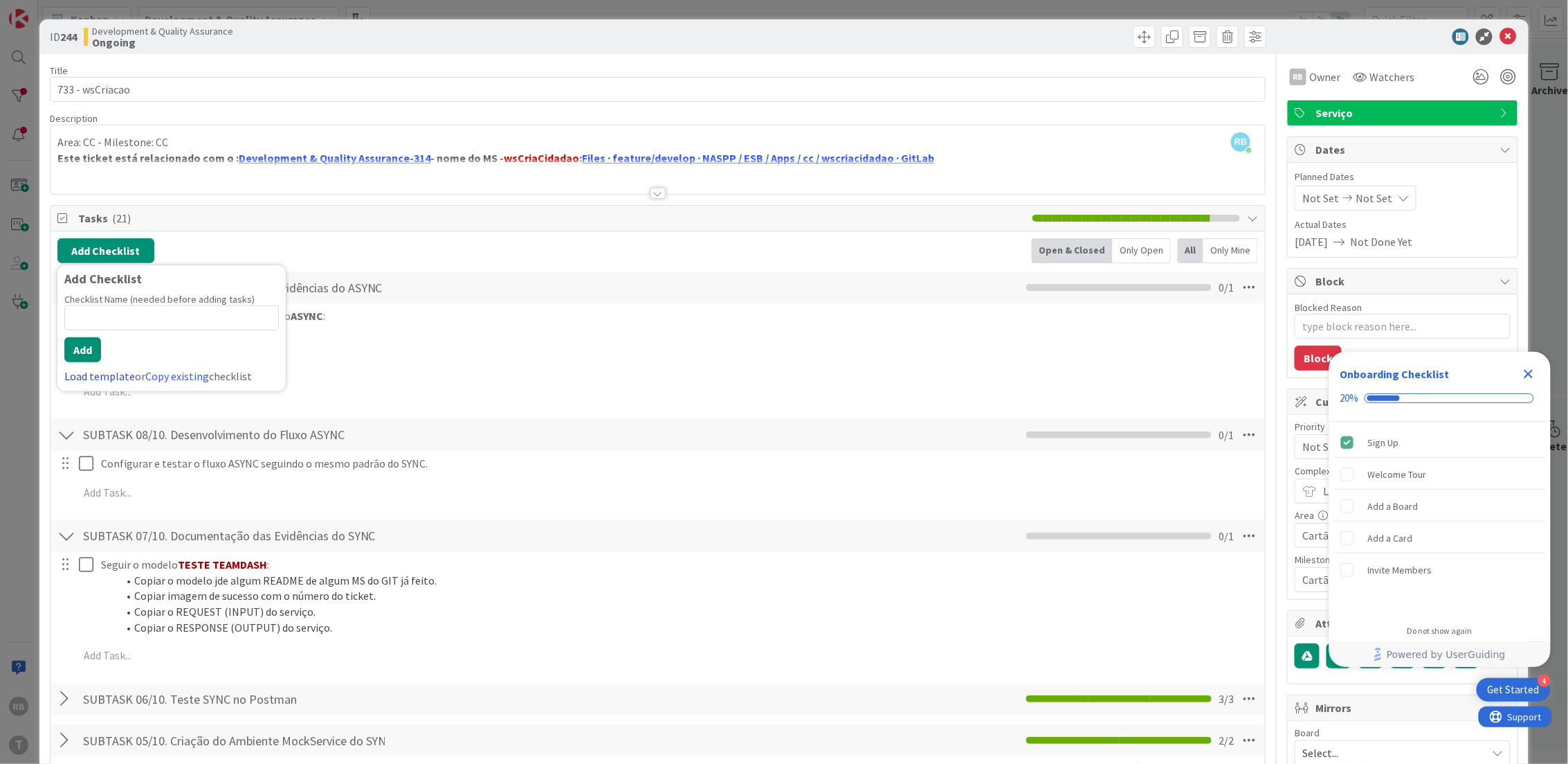
click at [88, 377] on link "Load template" at bounding box center [100, 375] width 70 height 13
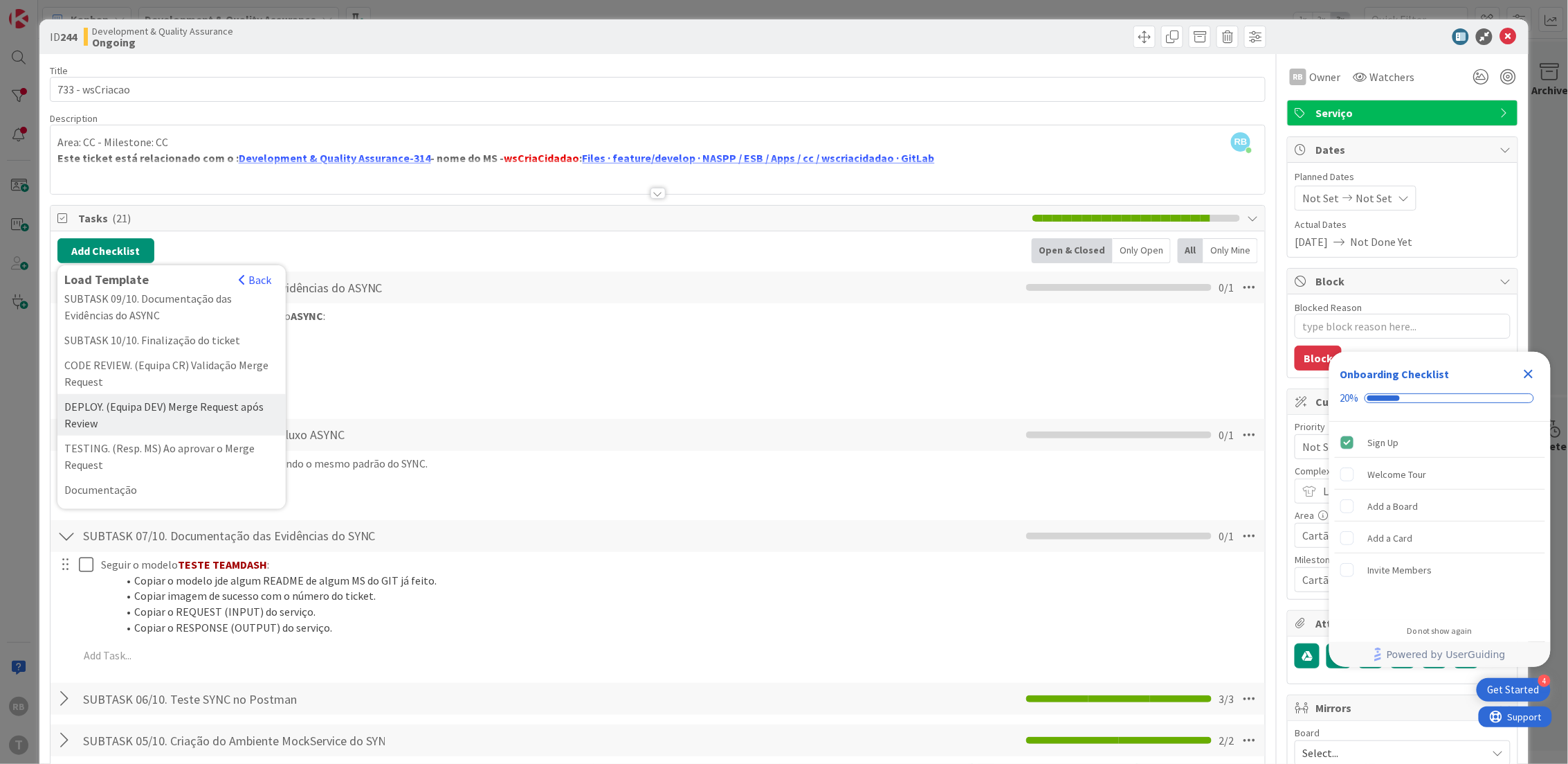
scroll to position [369, 0]
click at [178, 440] on div "SUBTASK 10/10. Finalização do ticket" at bounding box center [172, 428] width 228 height 25
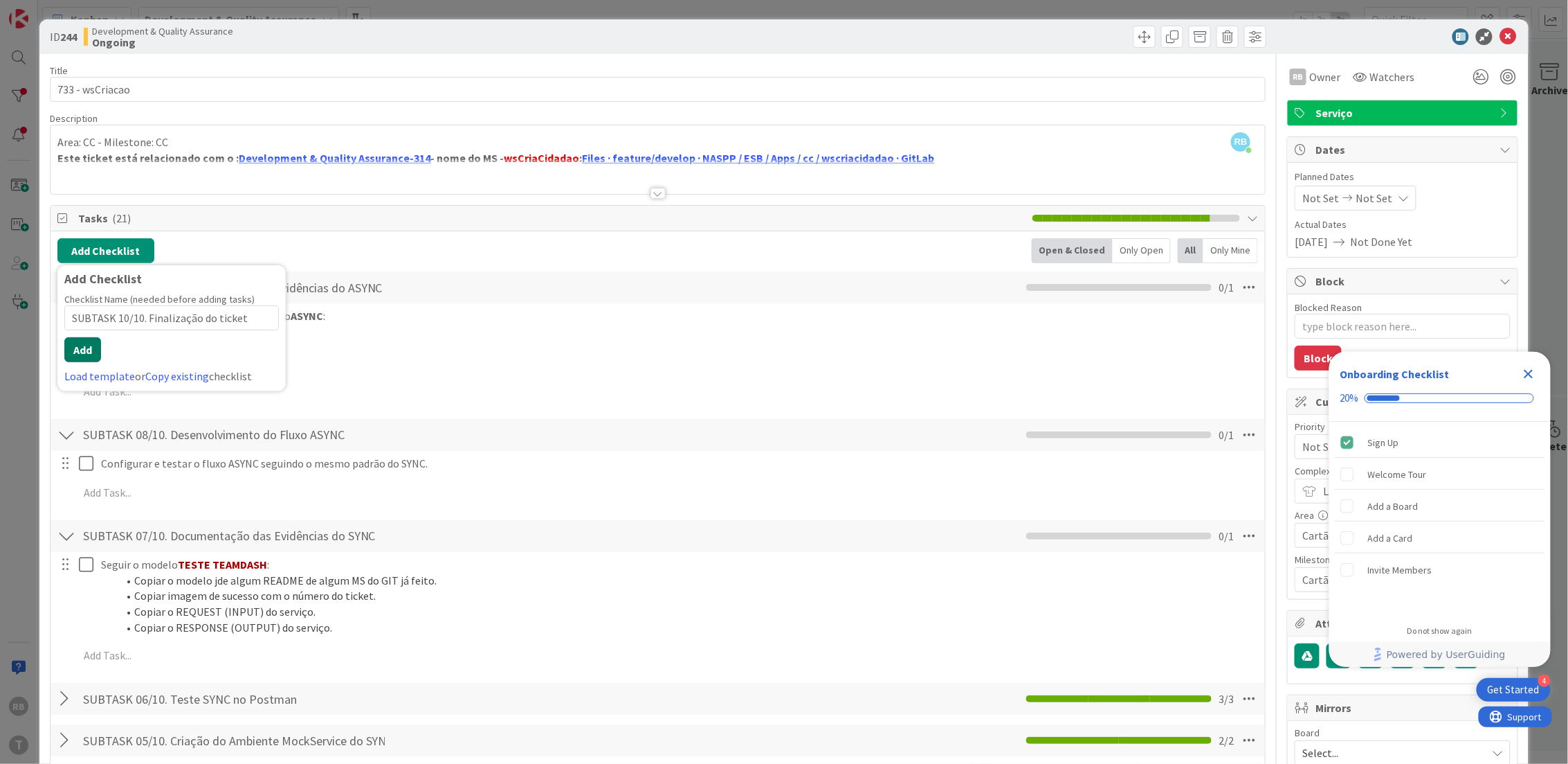
click at [86, 346] on button "Add" at bounding box center [83, 350] width 37 height 25
type textarea "x"
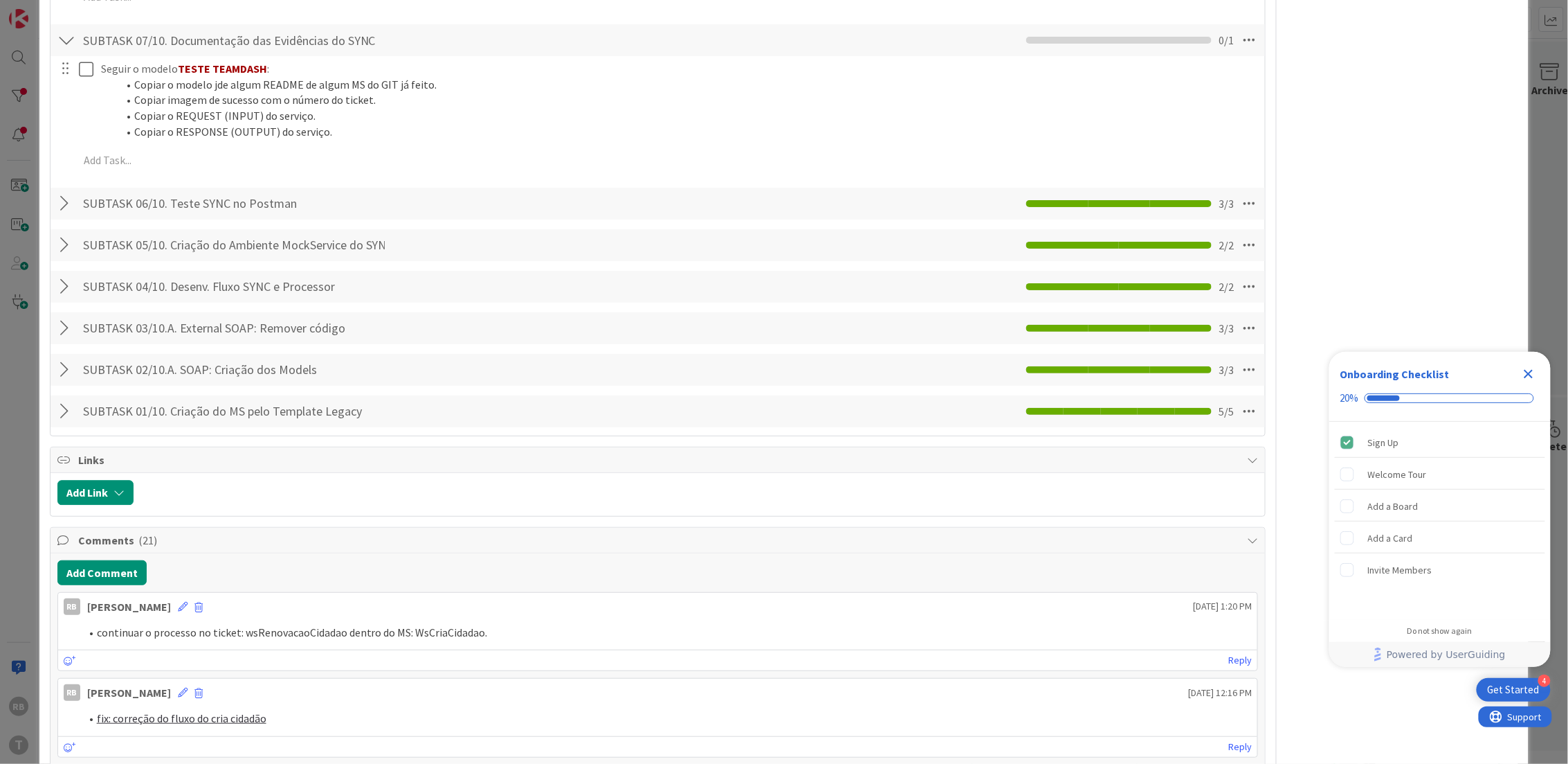
scroll to position [1382, 0]
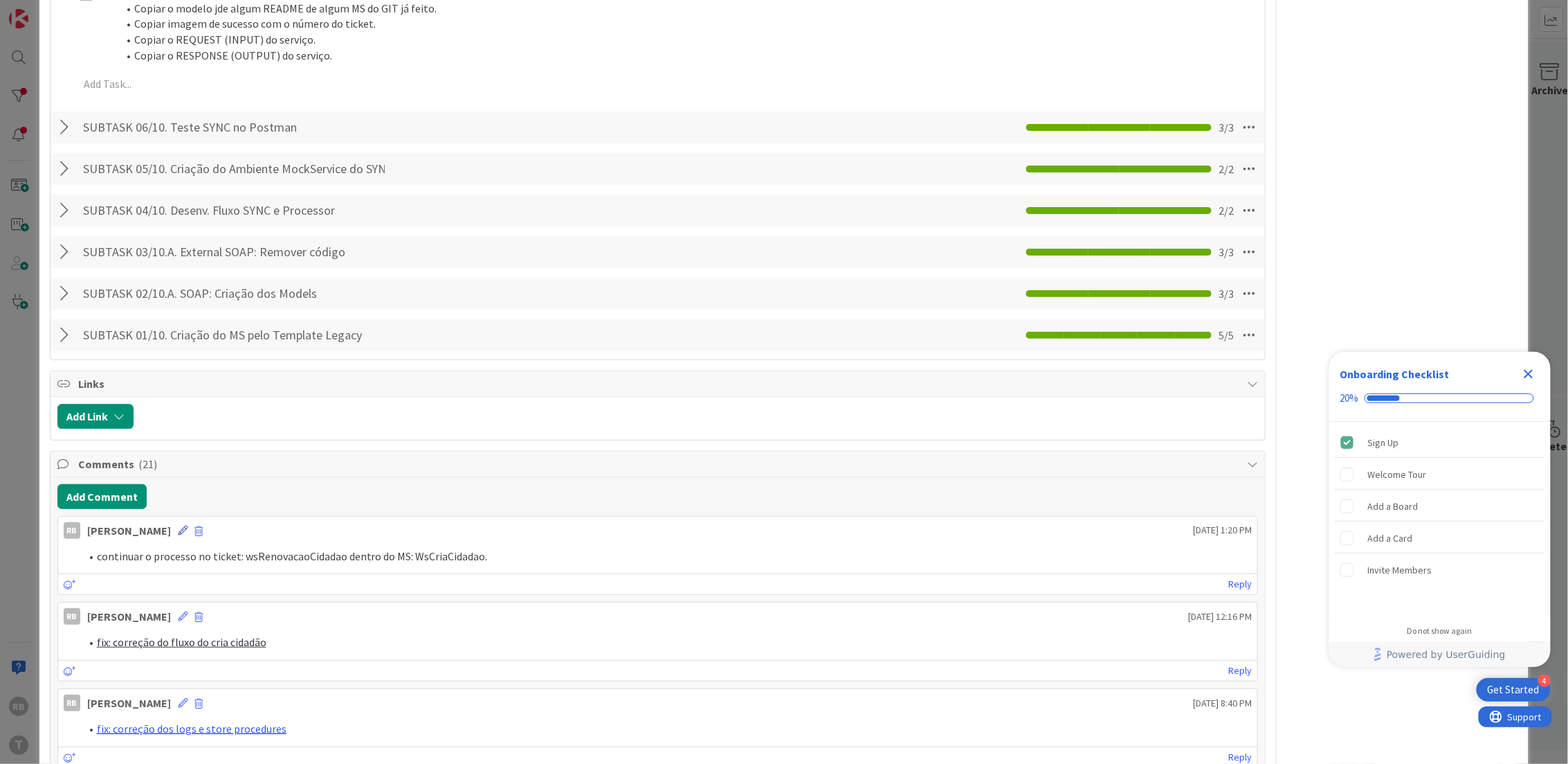
click at [178, 528] on icon at bounding box center [183, 530] width 10 height 10
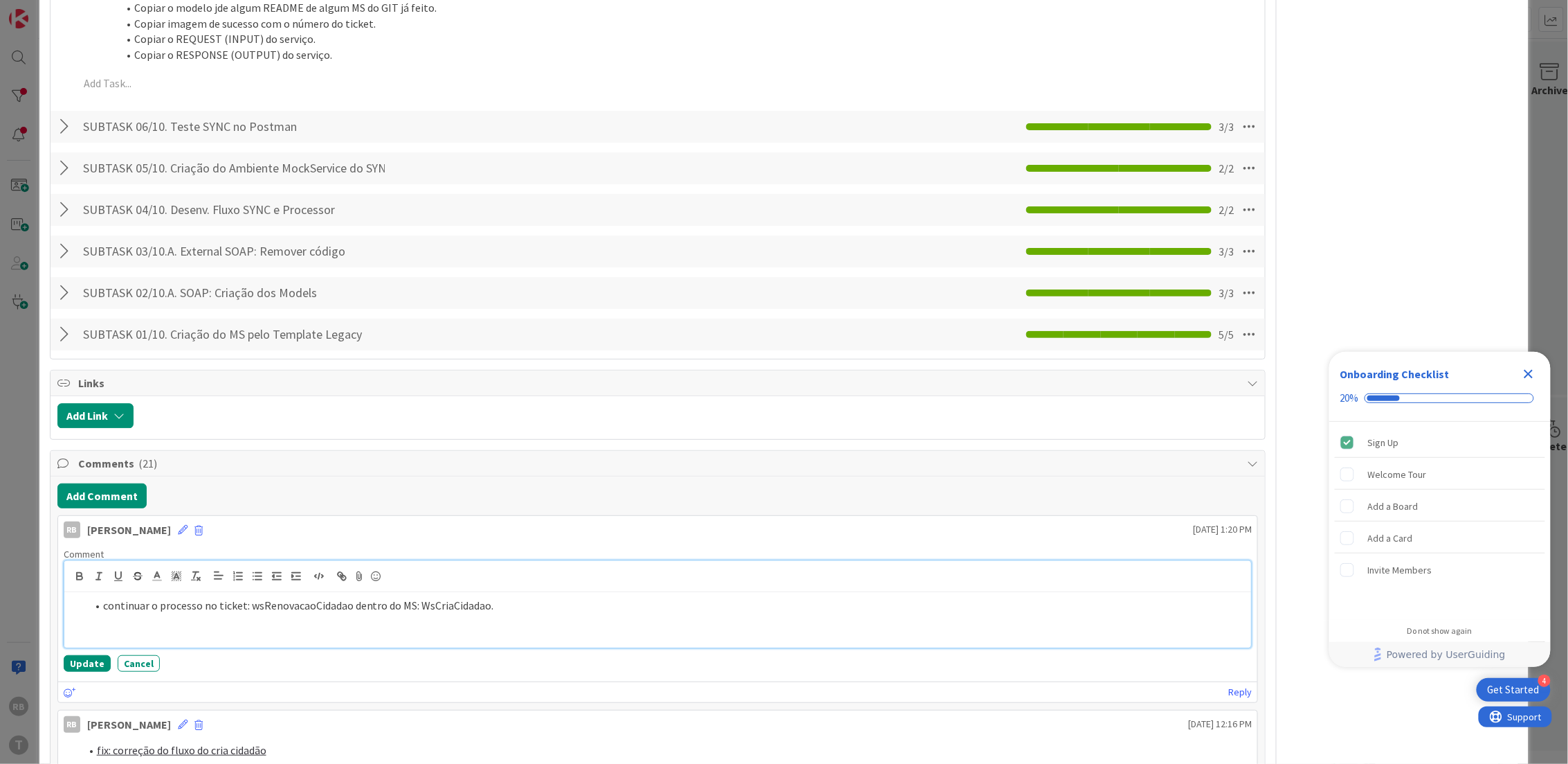
click at [103, 607] on li "continuar o processo no ticket: wsRenovacaoCidadao dentro do MS: WsCriaCidadao." at bounding box center [666, 606] width 1160 height 16
click at [79, 661] on button "Update" at bounding box center [87, 663] width 47 height 16
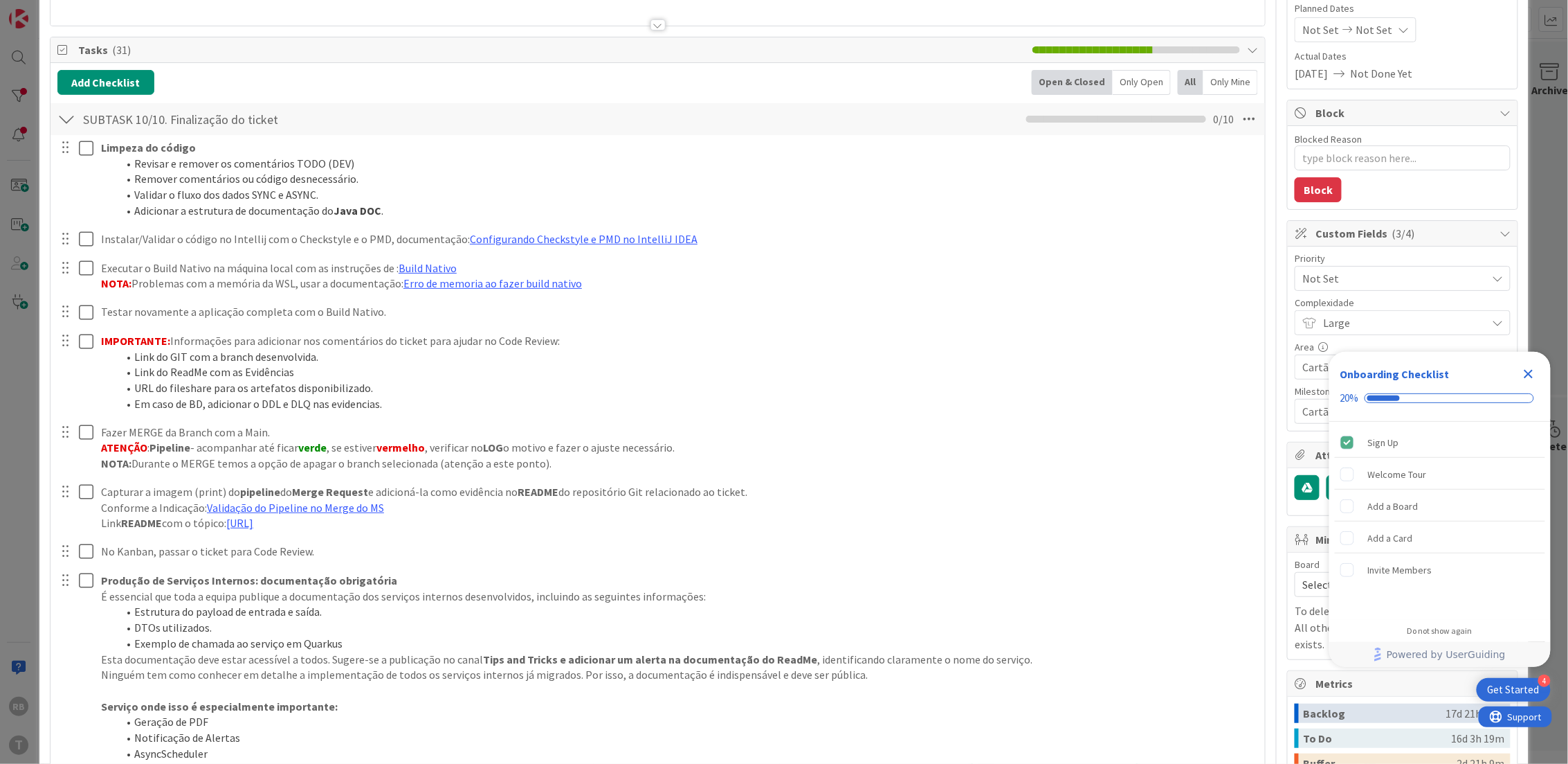
scroll to position [0, 0]
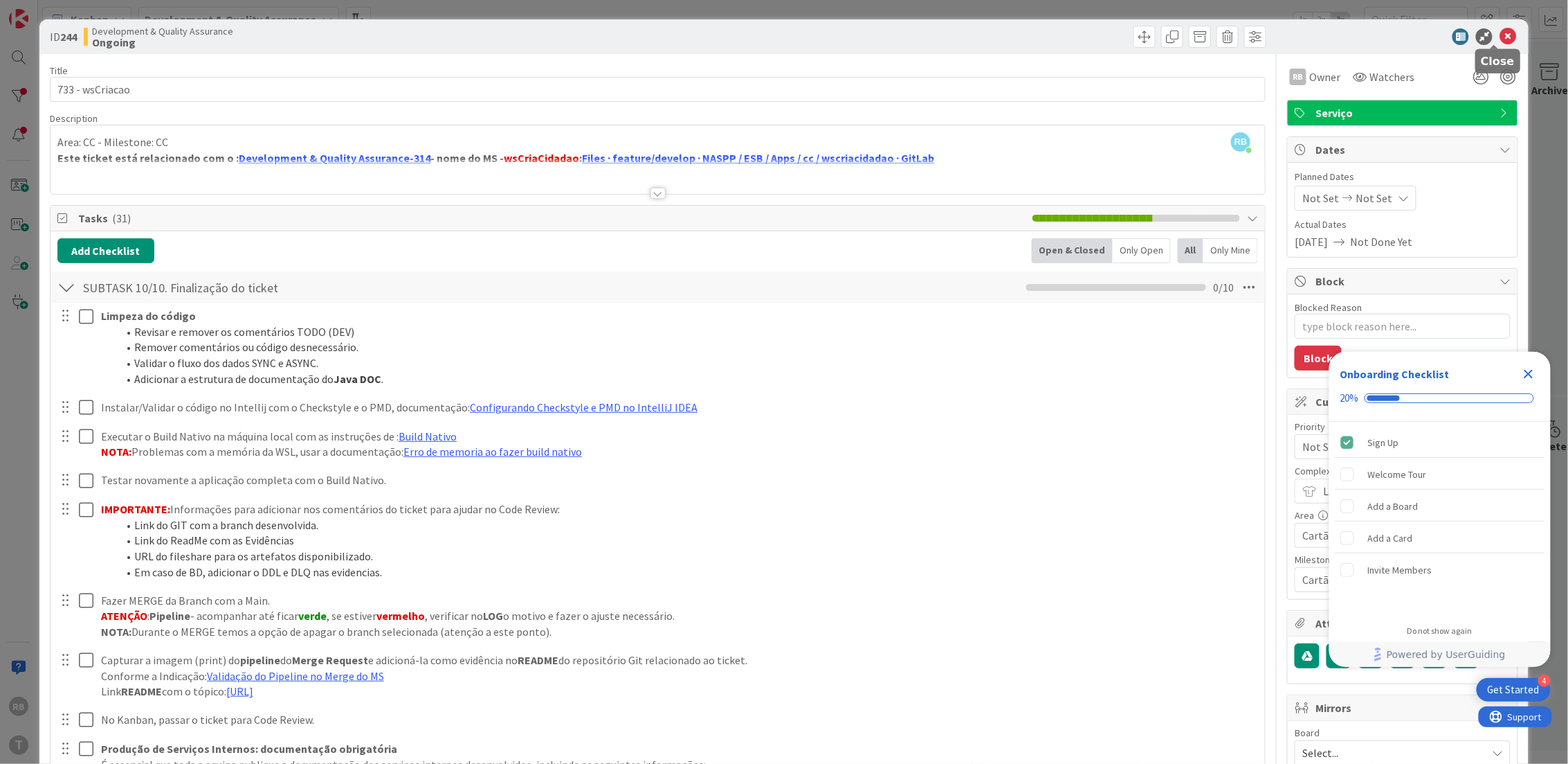
click at [1500, 34] on icon at bounding box center [1508, 37] width 16 height 16
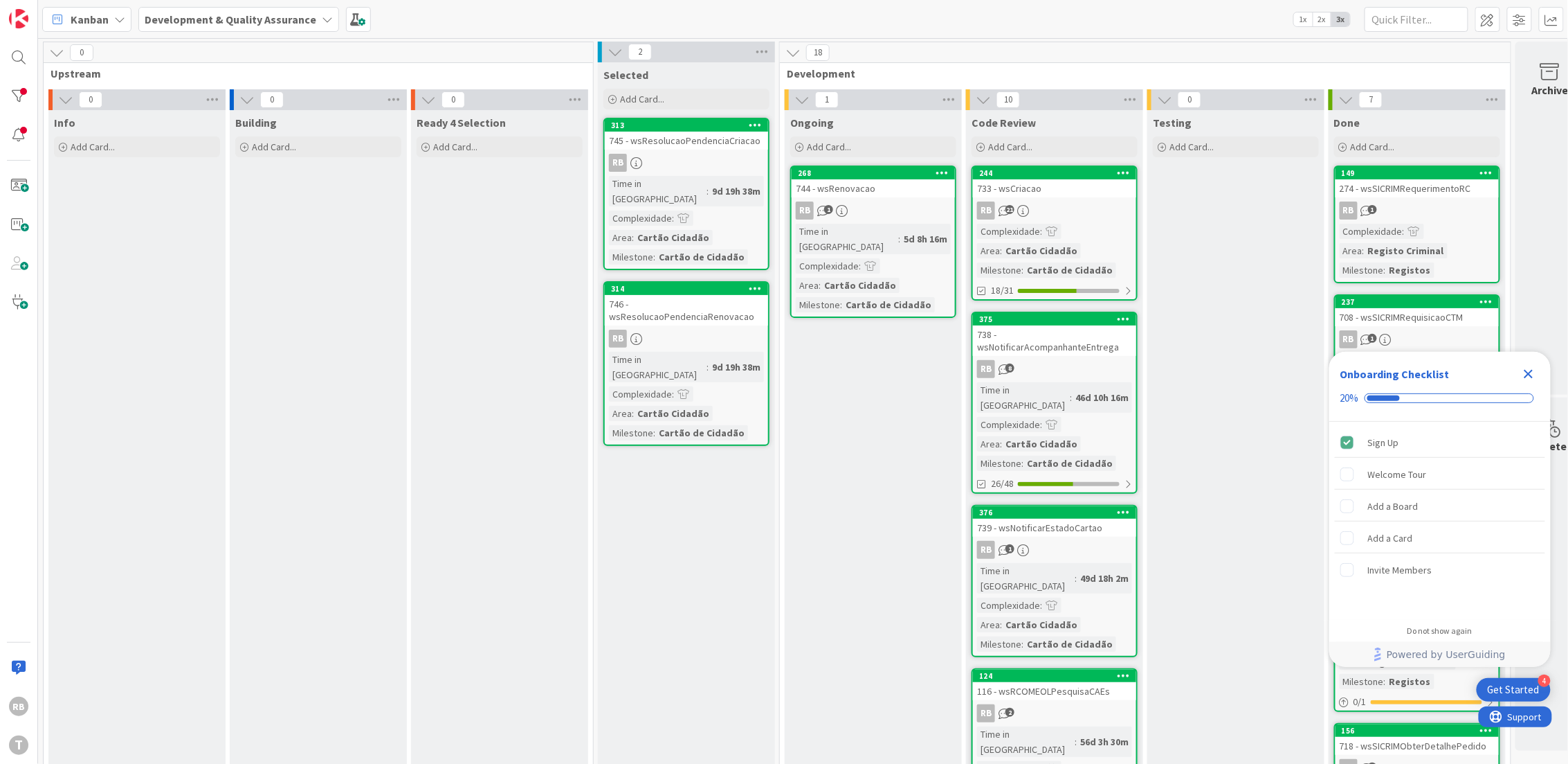
click at [876, 202] on div "RB 1" at bounding box center [874, 211] width 164 height 18
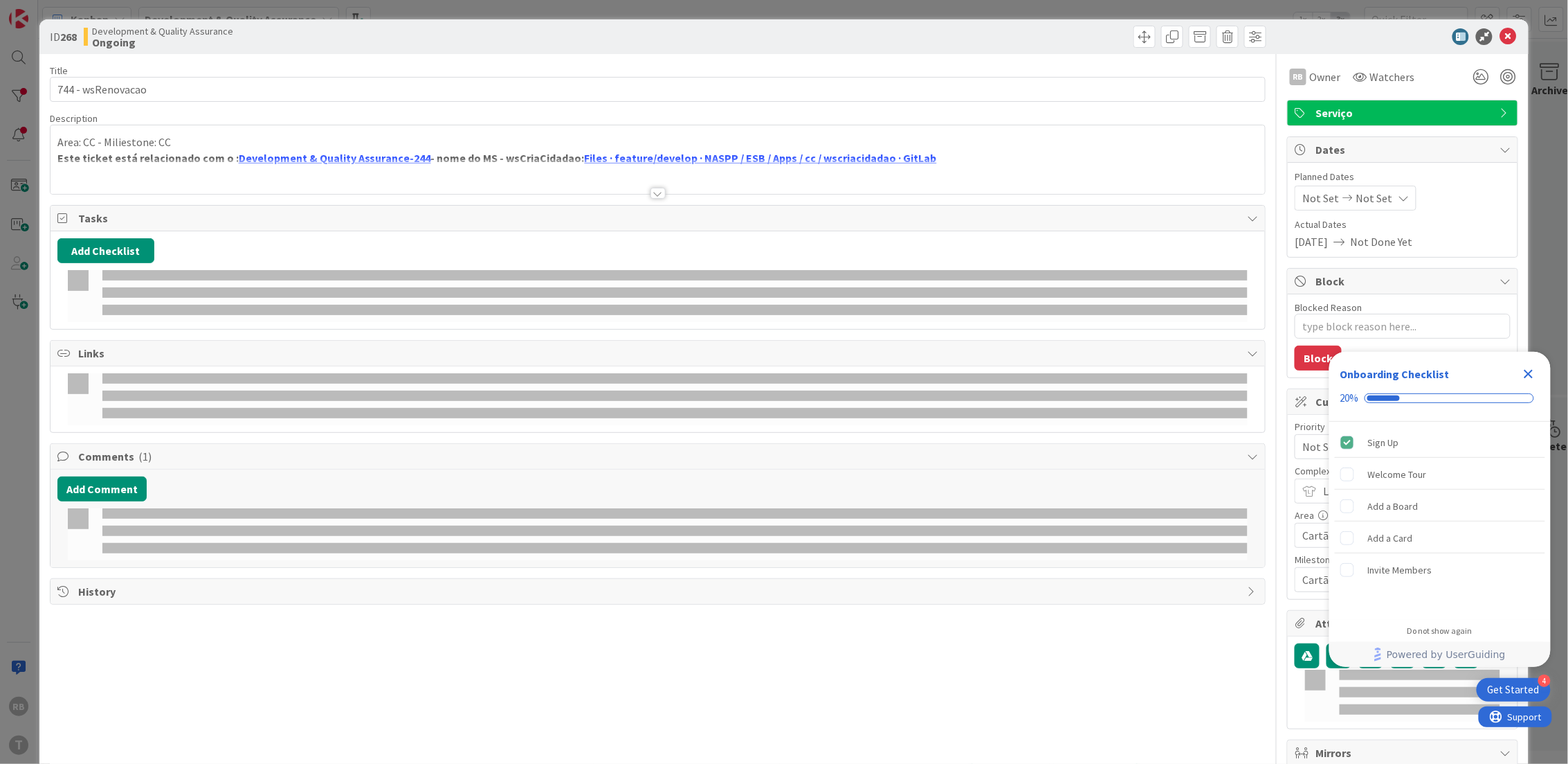
type textarea "x"
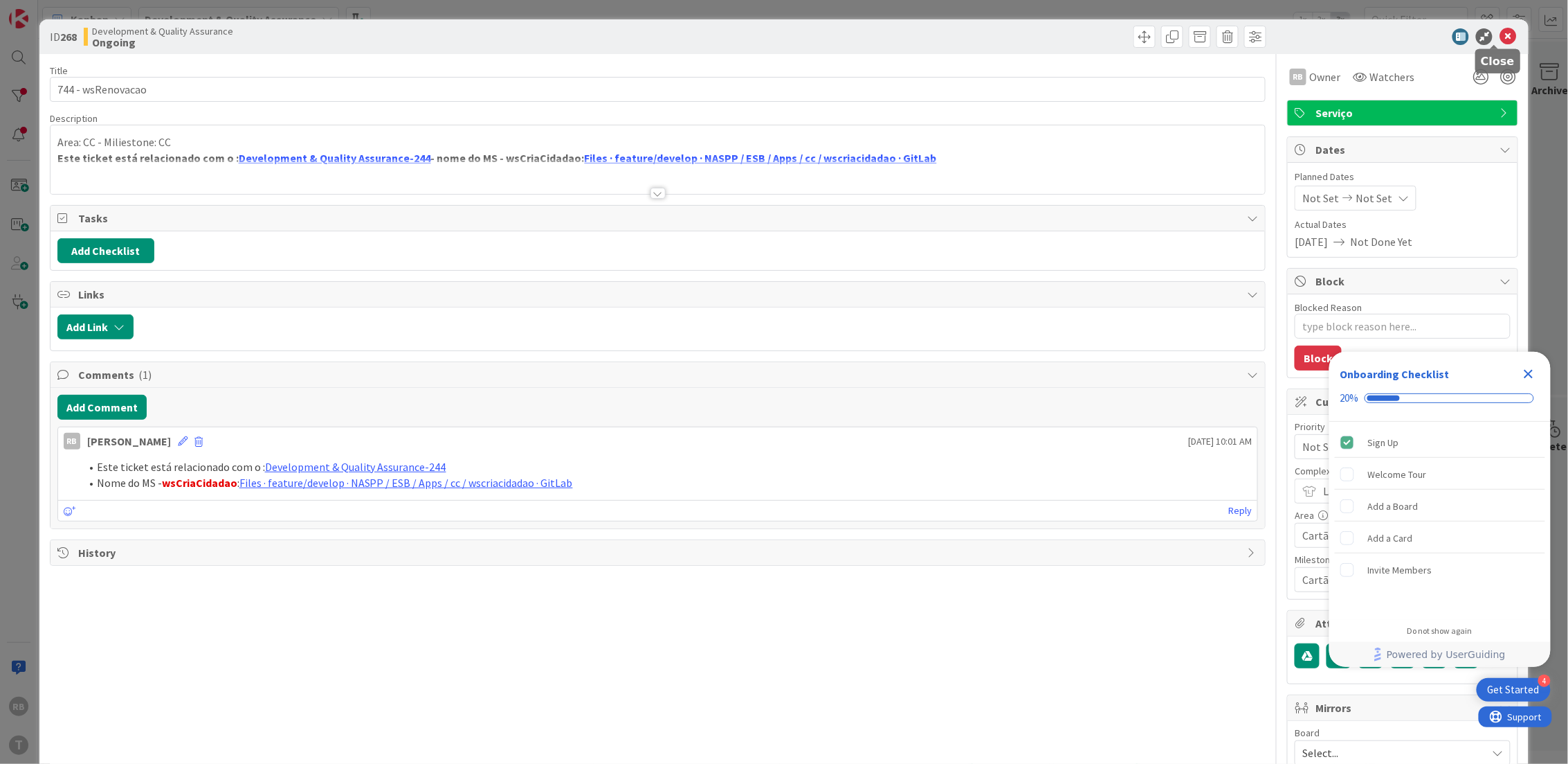
click at [1500, 29] on icon at bounding box center [1508, 37] width 16 height 16
